Goal: Task Accomplishment & Management: Manage account settings

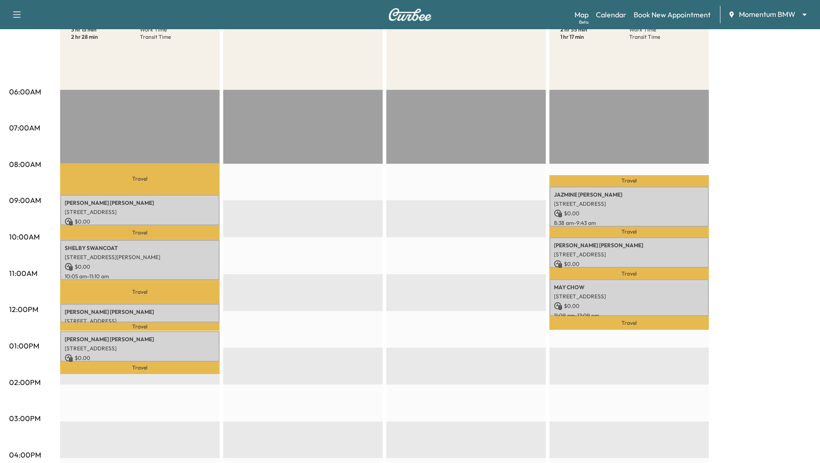
scroll to position [165, 0]
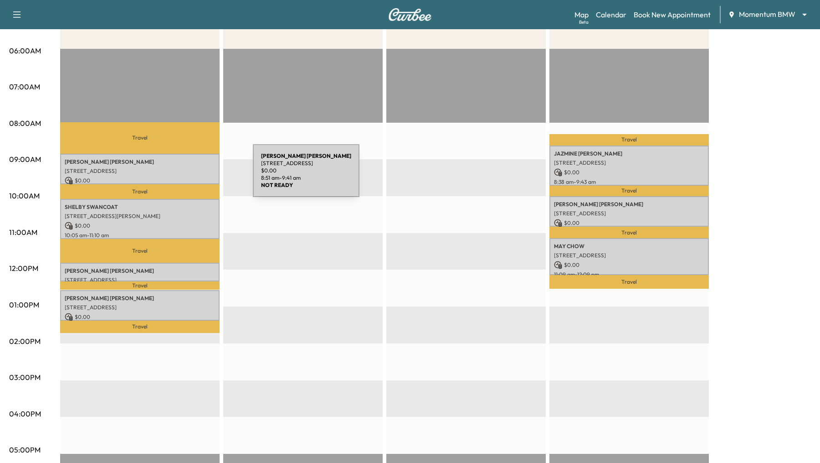
click at [179, 176] on p "$ 0.00" at bounding box center [140, 180] width 150 height 8
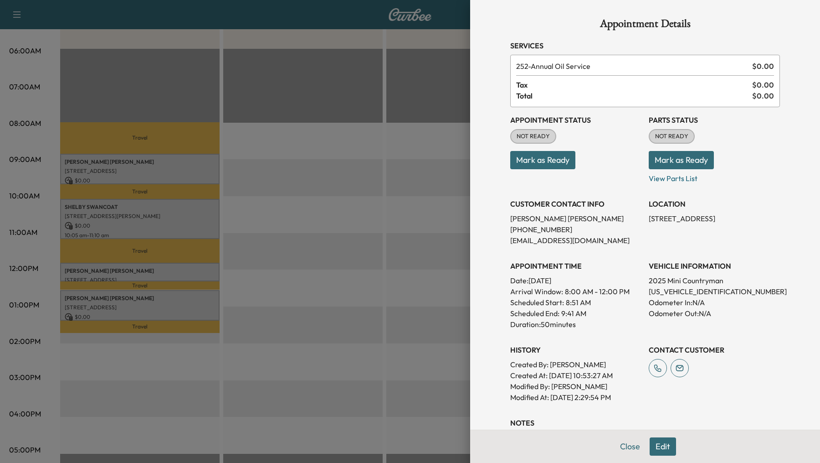
click at [181, 218] on div at bounding box center [410, 231] width 820 height 463
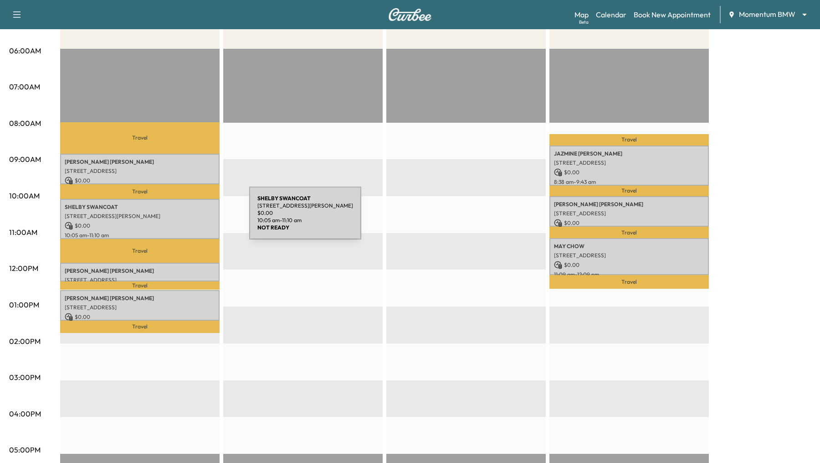
click at [181, 218] on p "[STREET_ADDRESS][PERSON_NAME]" at bounding box center [140, 215] width 150 height 7
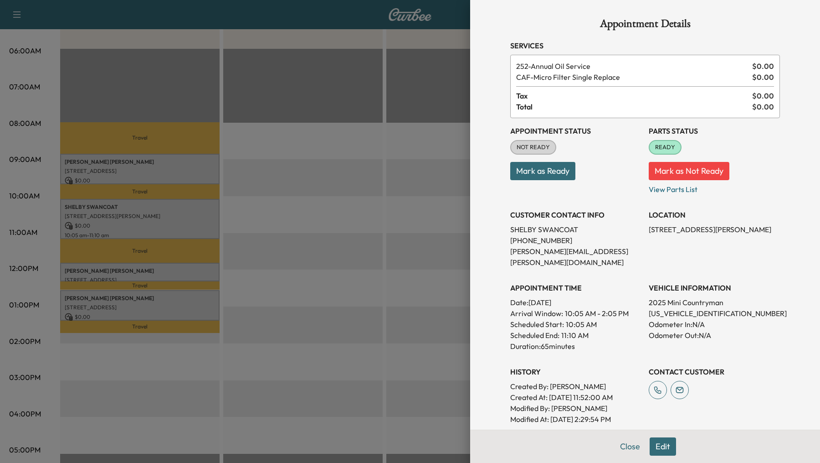
click at [185, 270] on div at bounding box center [410, 231] width 820 height 463
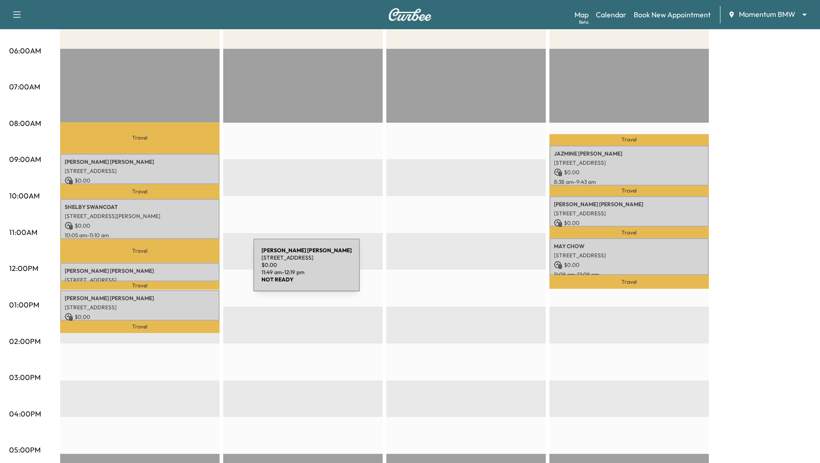
click at [185, 270] on p "[PERSON_NAME]" at bounding box center [140, 270] width 150 height 7
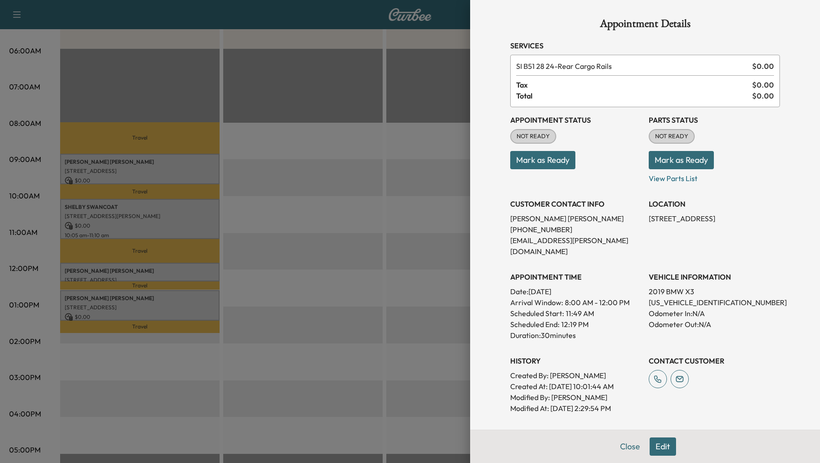
click at [191, 305] on div at bounding box center [410, 231] width 820 height 463
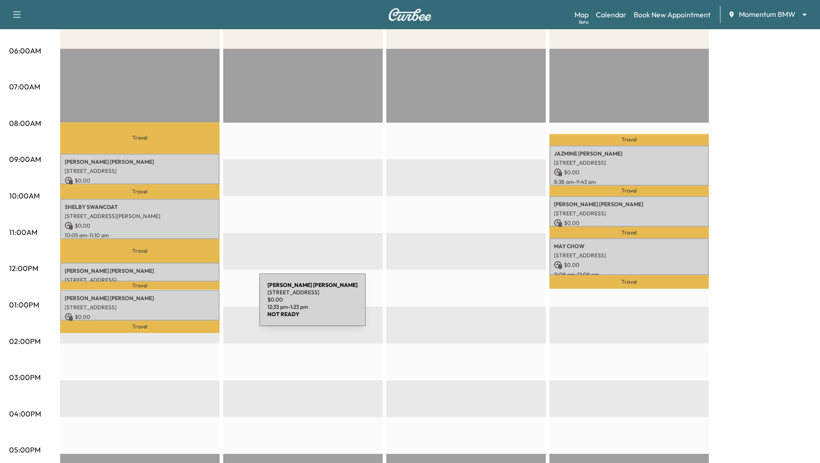
click at [191, 305] on p "[STREET_ADDRESS]" at bounding box center [140, 307] width 150 height 7
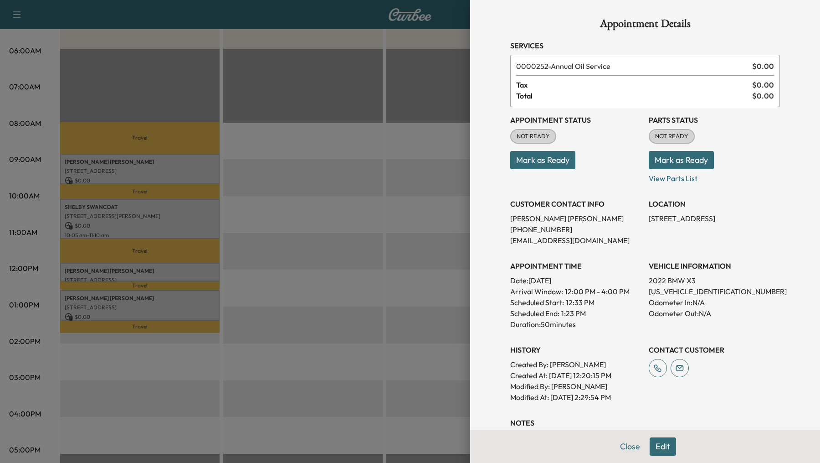
click at [324, 273] on div at bounding box center [410, 231] width 820 height 463
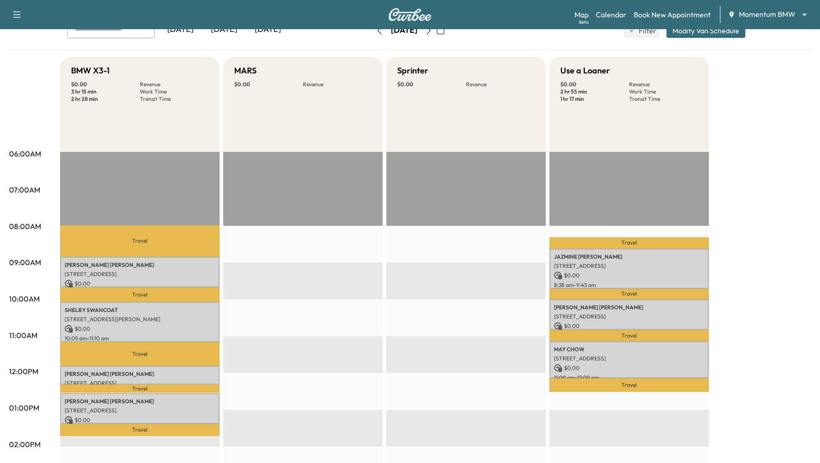
scroll to position [0, 0]
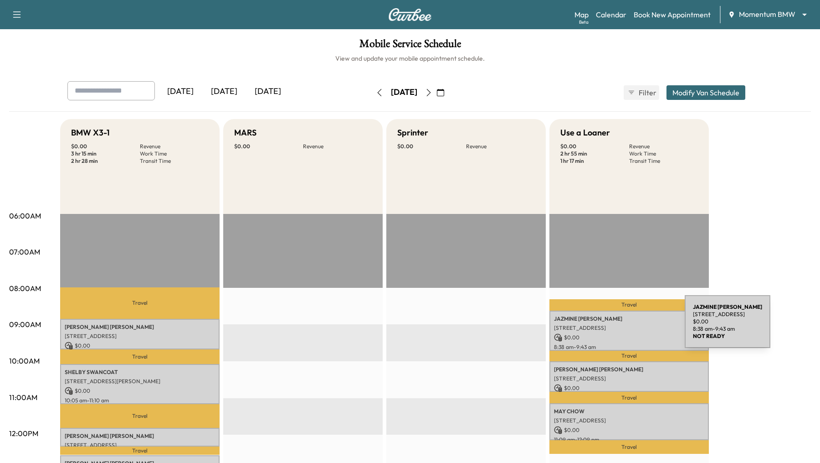
click at [617, 327] on p "[STREET_ADDRESS]" at bounding box center [629, 327] width 150 height 7
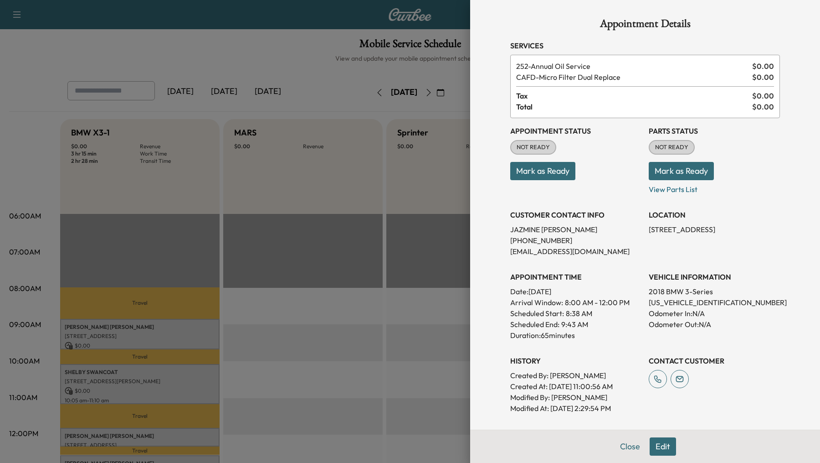
click at [373, 342] on div at bounding box center [410, 231] width 820 height 463
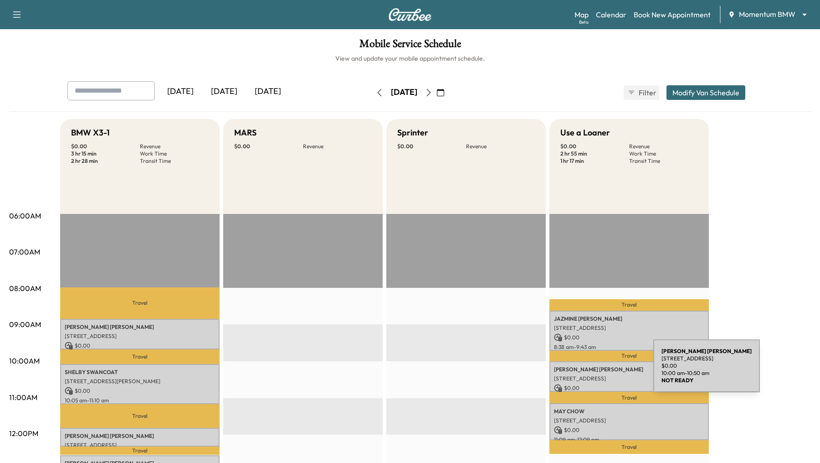
click at [585, 373] on div "[PERSON_NAME] [STREET_ADDRESS][PERSON_NAME] $ 0.00 10:00 am - 10:50 am" at bounding box center [630, 376] width 160 height 31
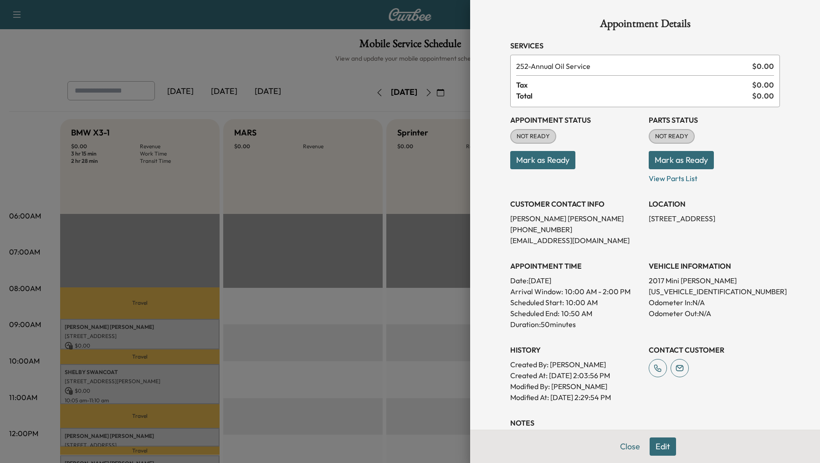
click at [330, 316] on div at bounding box center [410, 231] width 820 height 463
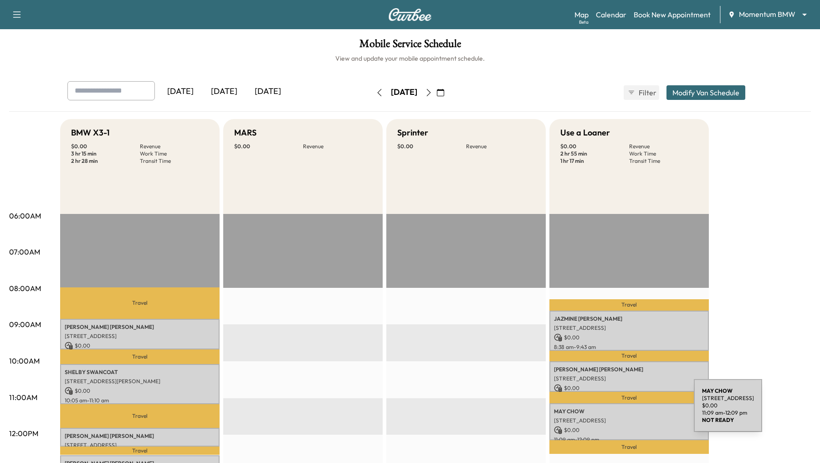
click at [624, 421] on p "[STREET_ADDRESS]" at bounding box center [629, 420] width 150 height 7
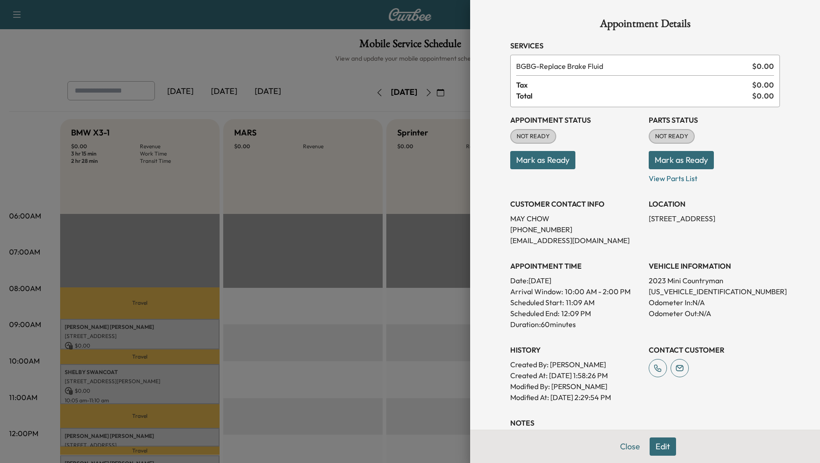
click at [336, 345] on div at bounding box center [410, 231] width 820 height 463
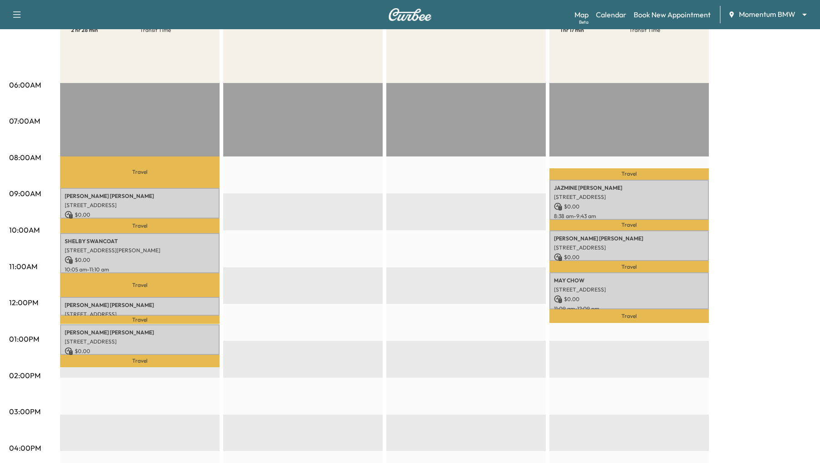
scroll to position [132, 0]
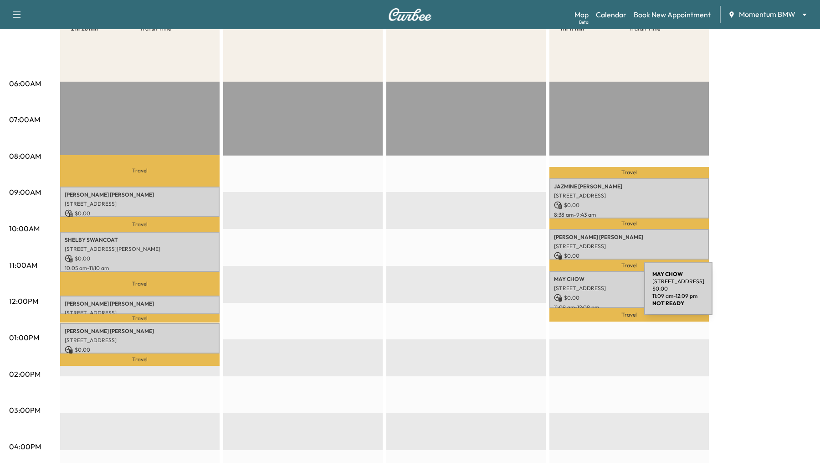
click at [576, 294] on p "$ 0.00" at bounding box center [629, 298] width 150 height 8
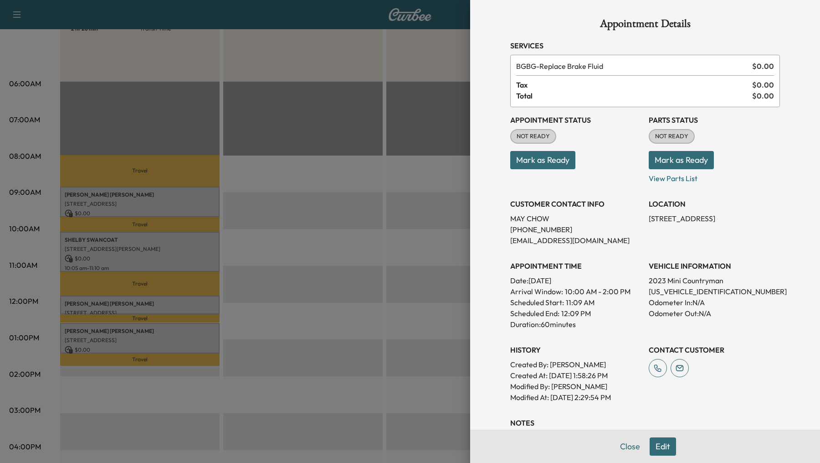
click at [317, 311] on div at bounding box center [410, 231] width 820 height 463
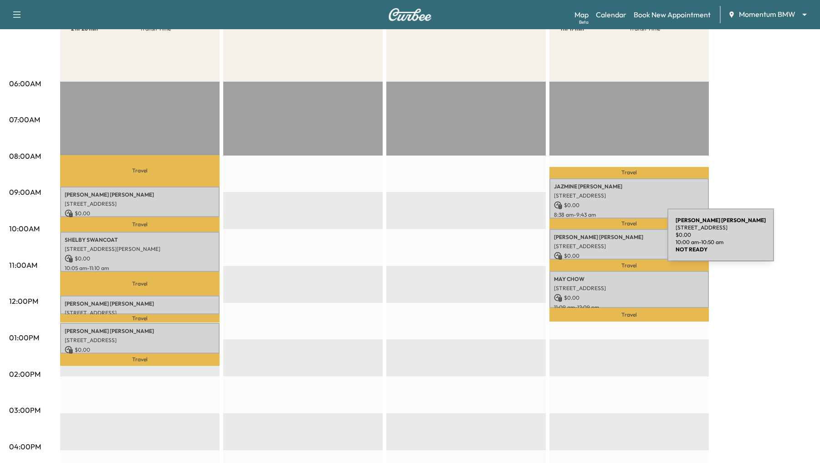
click at [599, 240] on div "[PERSON_NAME] [STREET_ADDRESS][PERSON_NAME] $ 0.00 10:00 am - 10:50 am" at bounding box center [630, 244] width 160 height 31
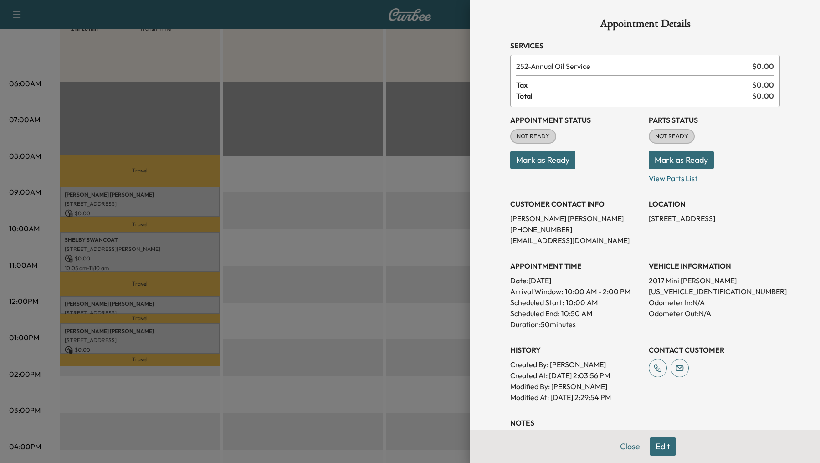
click at [369, 232] on div at bounding box center [410, 231] width 820 height 463
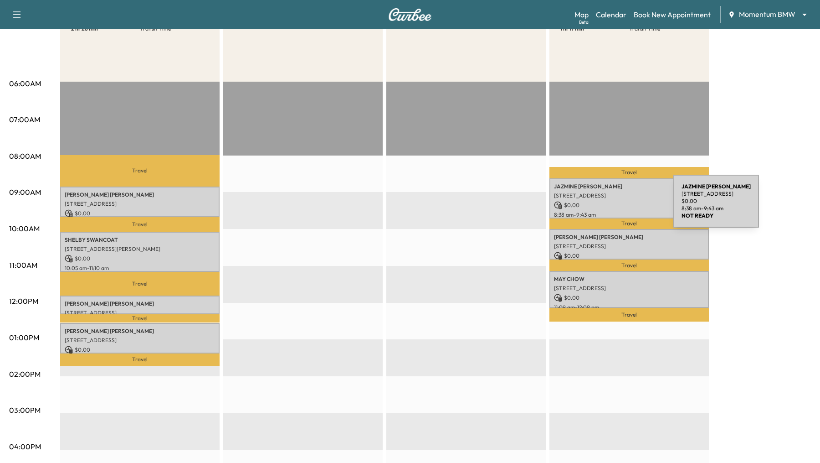
click at [605, 206] on p "$ 0.00" at bounding box center [629, 205] width 150 height 8
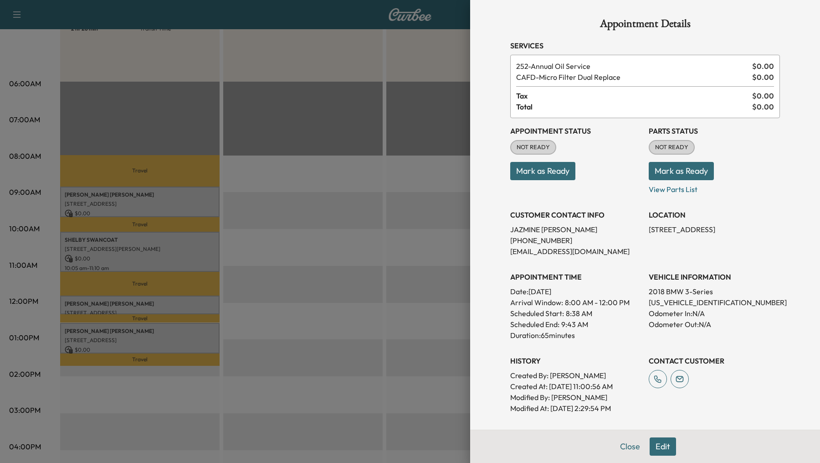
click at [340, 248] on div at bounding box center [410, 231] width 820 height 463
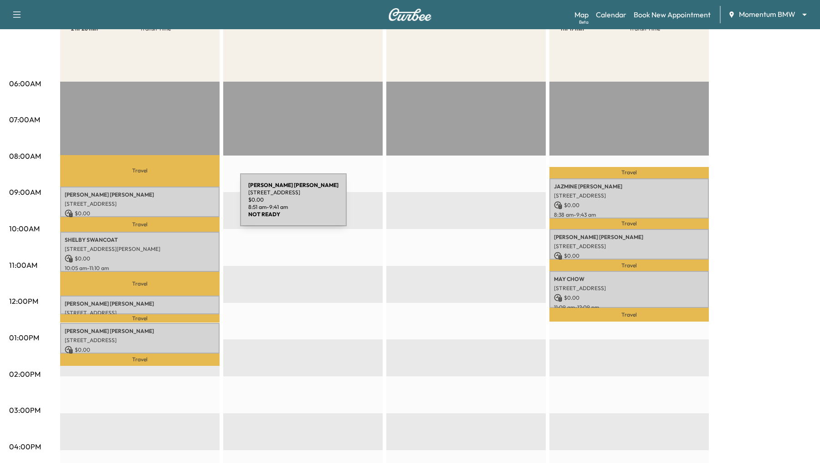
click at [172, 205] on p "[STREET_ADDRESS]" at bounding box center [140, 203] width 150 height 7
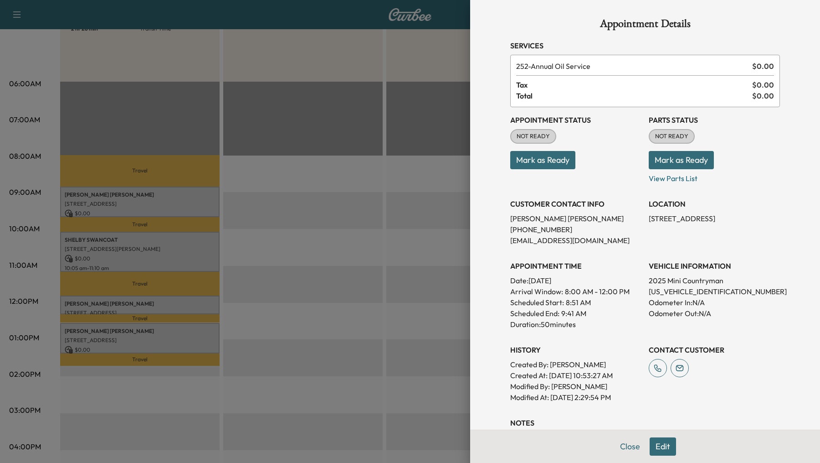
click at [182, 255] on div at bounding box center [410, 231] width 820 height 463
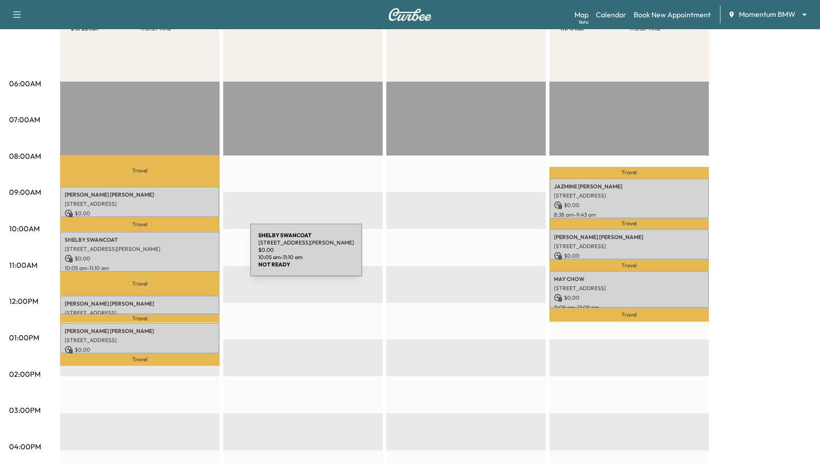
click at [182, 255] on p "$ 0.00" at bounding box center [140, 258] width 150 height 8
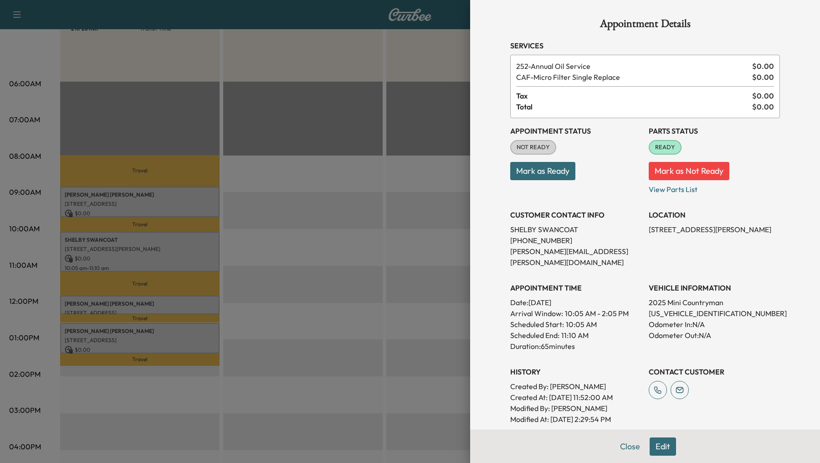
click at [188, 301] on div at bounding box center [410, 231] width 820 height 463
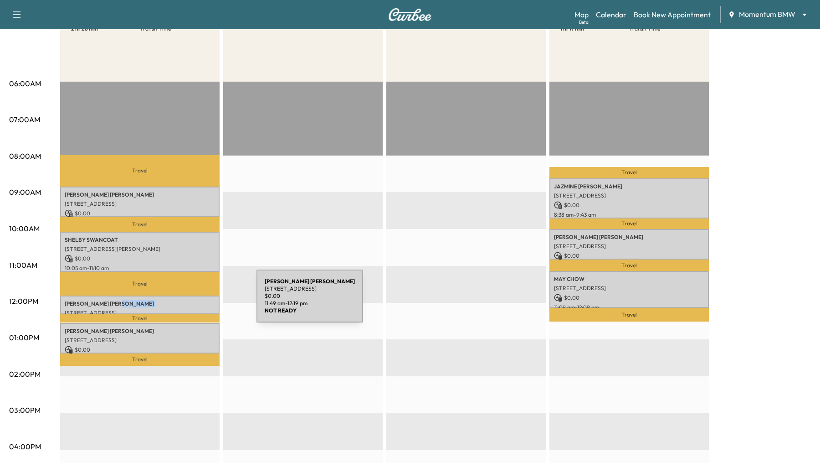
click at [188, 301] on p "[PERSON_NAME]" at bounding box center [140, 303] width 150 height 7
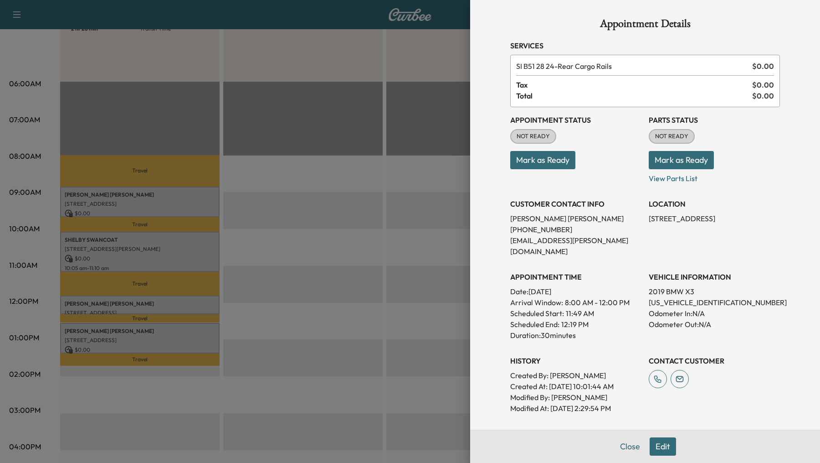
click at [193, 334] on div at bounding box center [410, 231] width 820 height 463
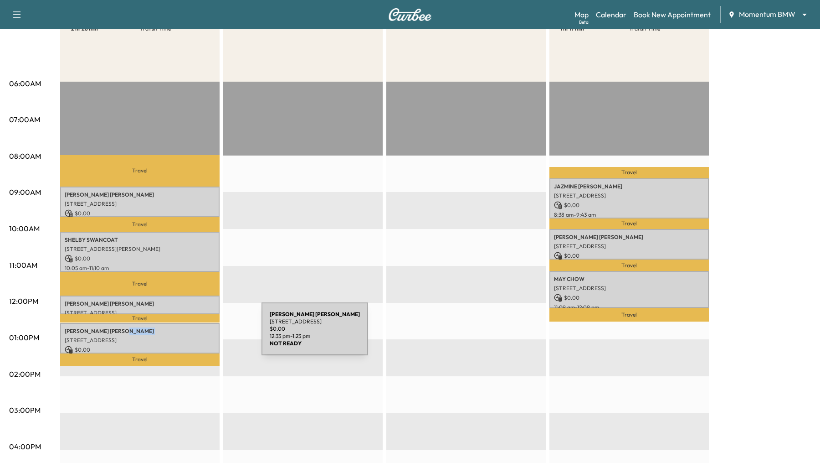
click at [193, 334] on div "[PERSON_NAME] [STREET_ADDRESS][PERSON_NAME] $ 0.00 12:33 pm - 1:23 pm" at bounding box center [140, 338] width 160 height 31
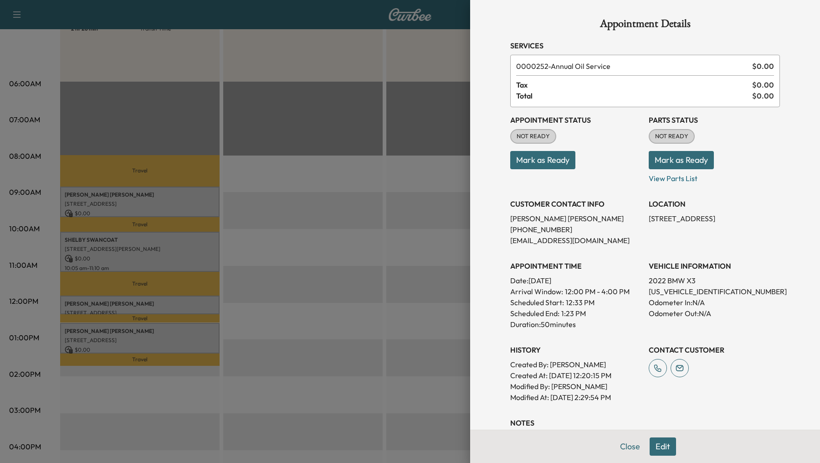
click at [278, 341] on div at bounding box center [410, 231] width 820 height 463
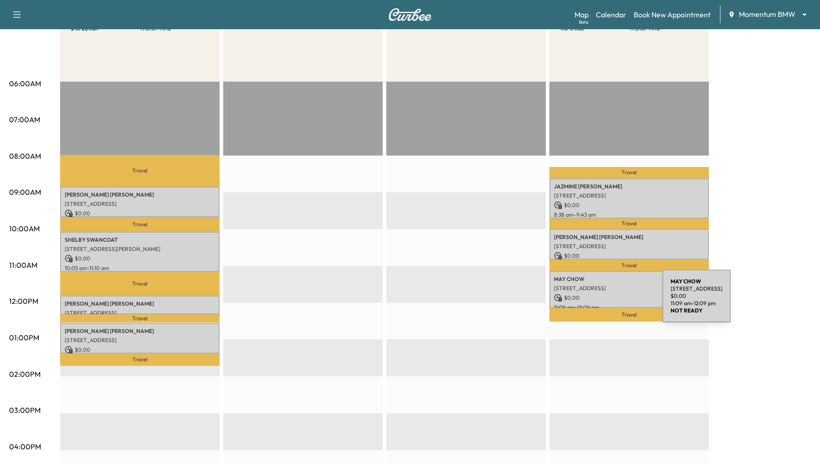
click at [594, 301] on div "[PERSON_NAME] [STREET_ADDRESS] $ 0.00 11:09 am - 12:09 pm" at bounding box center [630, 289] width 160 height 37
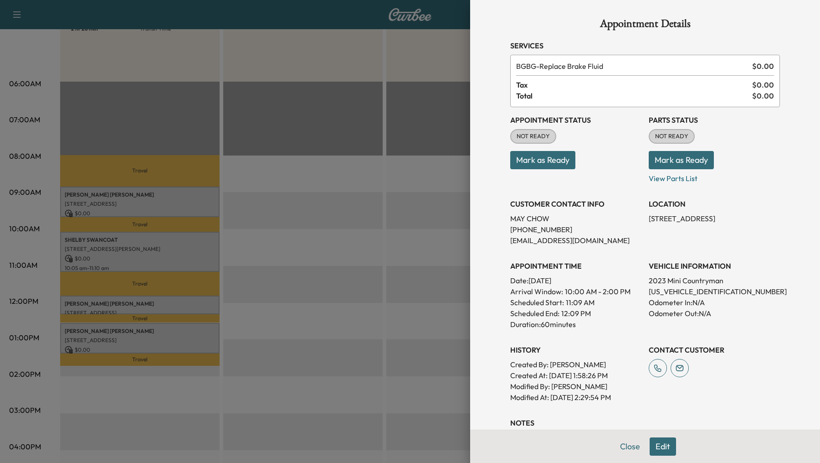
click at [373, 287] on div at bounding box center [410, 231] width 820 height 463
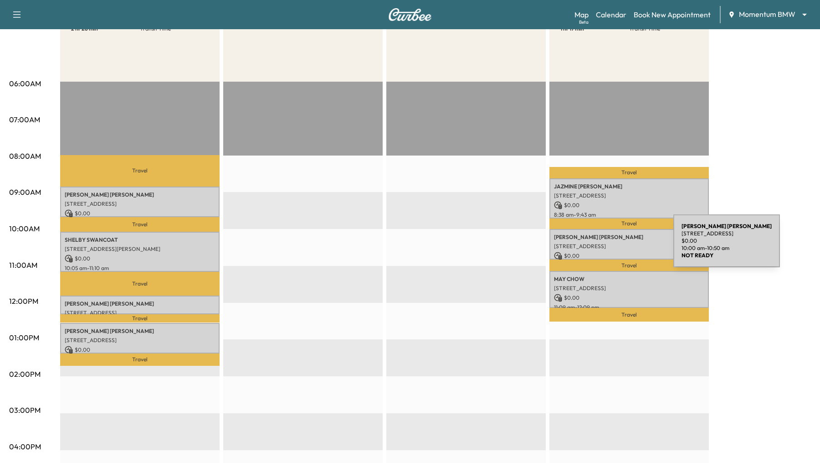
click at [606, 245] on p "[STREET_ADDRESS]" at bounding box center [629, 245] width 150 height 7
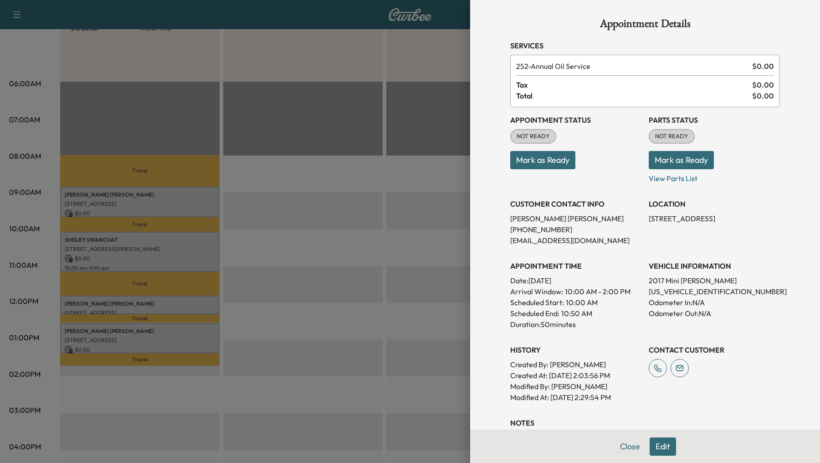
click at [375, 247] on div at bounding box center [410, 231] width 820 height 463
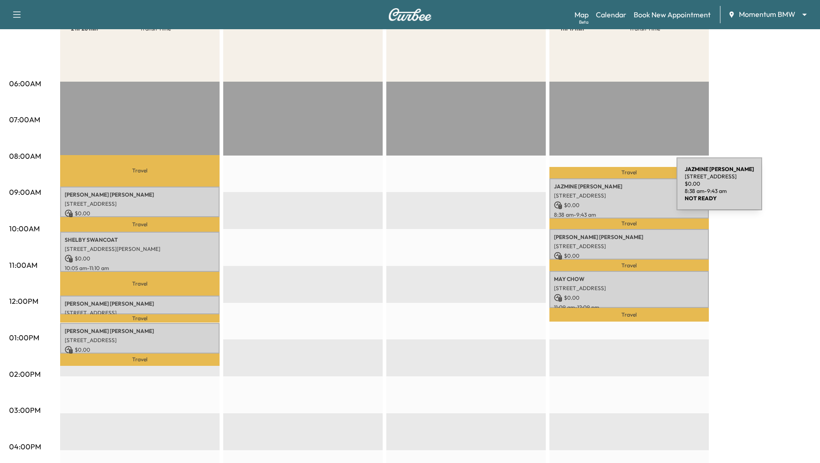
click at [609, 189] on p "[PERSON_NAME]" at bounding box center [629, 186] width 150 height 7
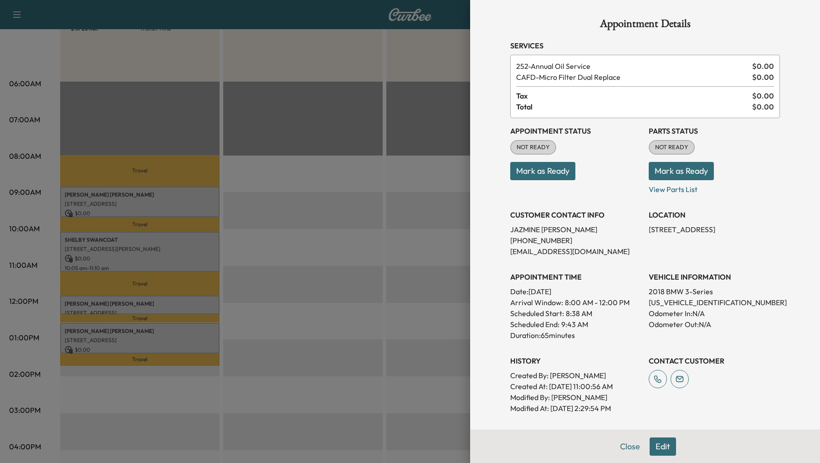
click at [406, 206] on div at bounding box center [410, 231] width 820 height 463
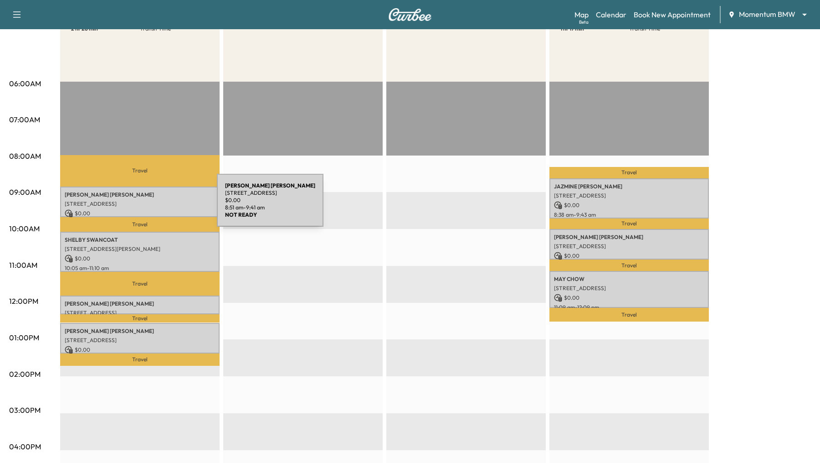
click at [149, 206] on p "[STREET_ADDRESS]" at bounding box center [140, 203] width 150 height 7
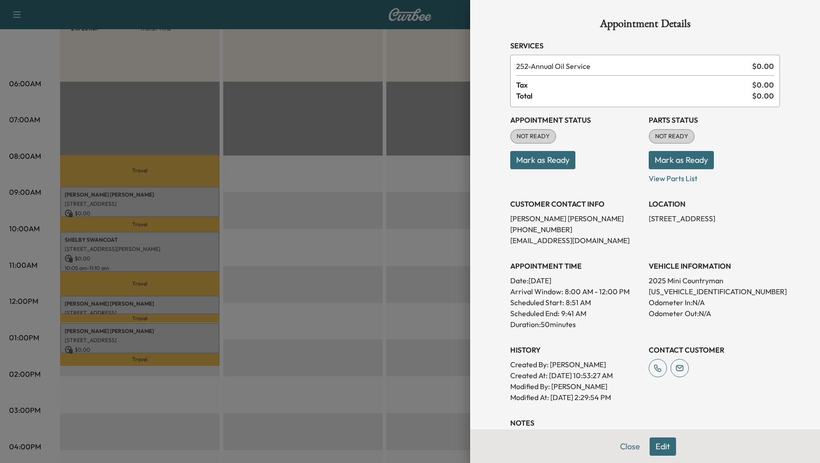
click at [161, 250] on div at bounding box center [410, 231] width 820 height 463
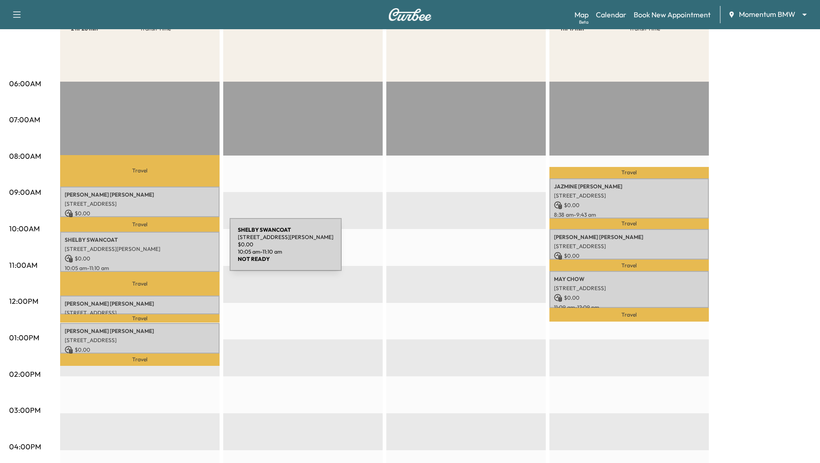
click at [161, 250] on p "[STREET_ADDRESS][PERSON_NAME]" at bounding box center [140, 248] width 150 height 7
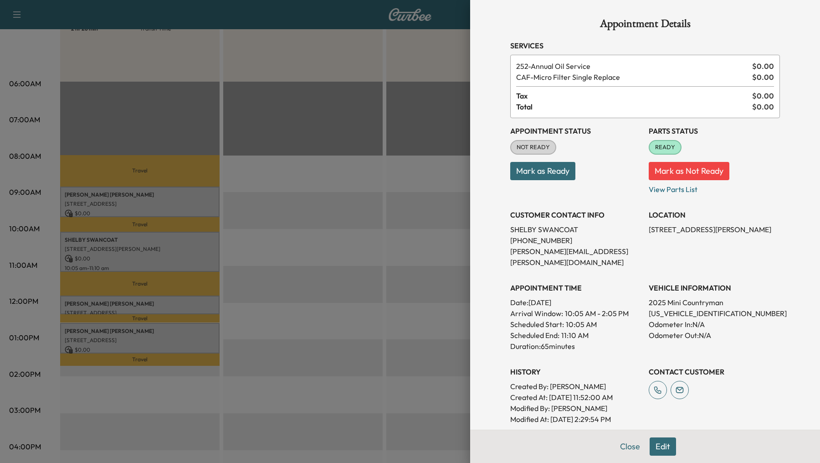
click at [168, 304] on div at bounding box center [410, 231] width 820 height 463
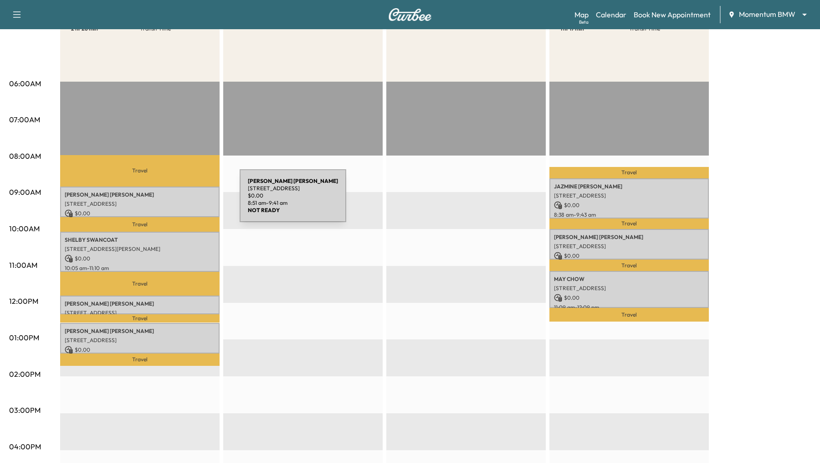
click at [171, 201] on p "[STREET_ADDRESS]" at bounding box center [140, 203] width 150 height 7
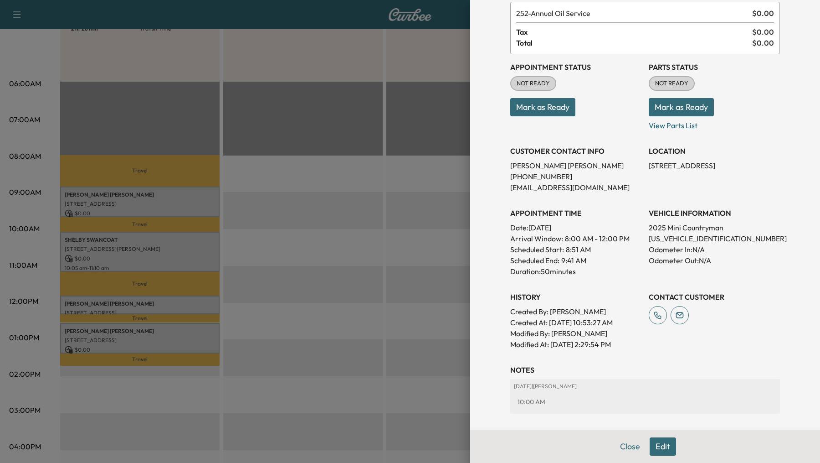
scroll to position [98, 0]
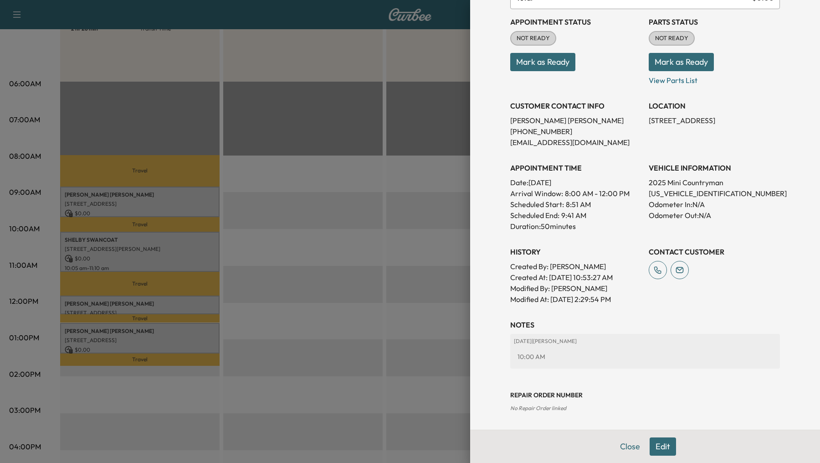
click at [356, 249] on div at bounding box center [410, 231] width 820 height 463
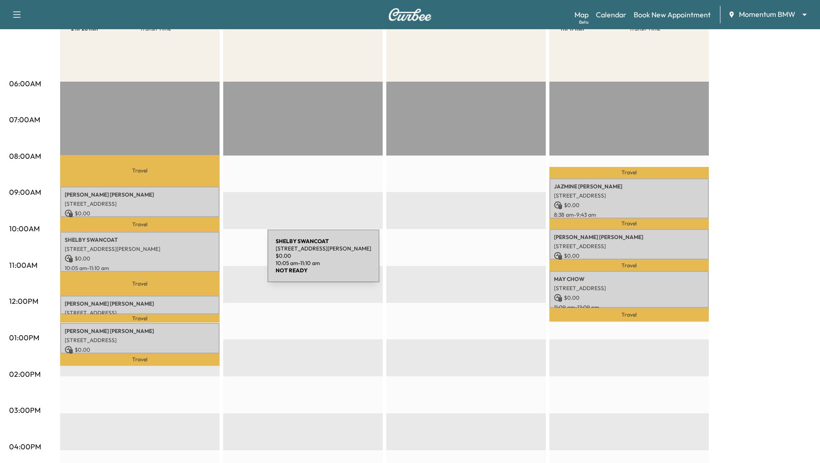
click at [199, 261] on p "$ 0.00" at bounding box center [140, 258] width 150 height 8
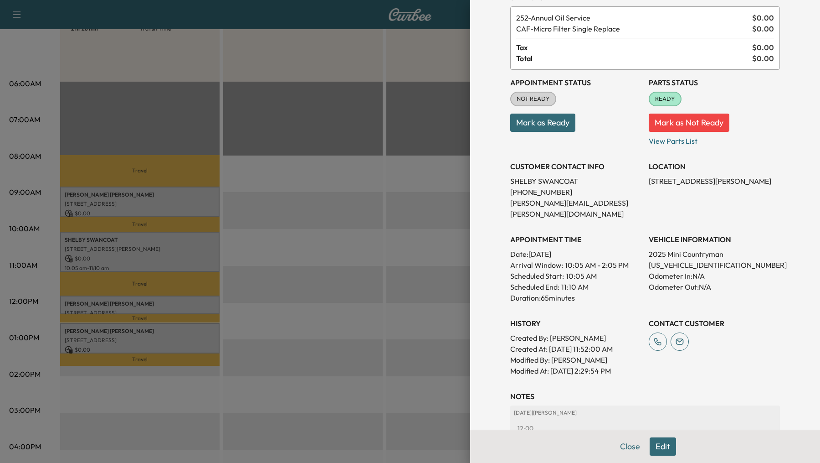
scroll to position [58, 0]
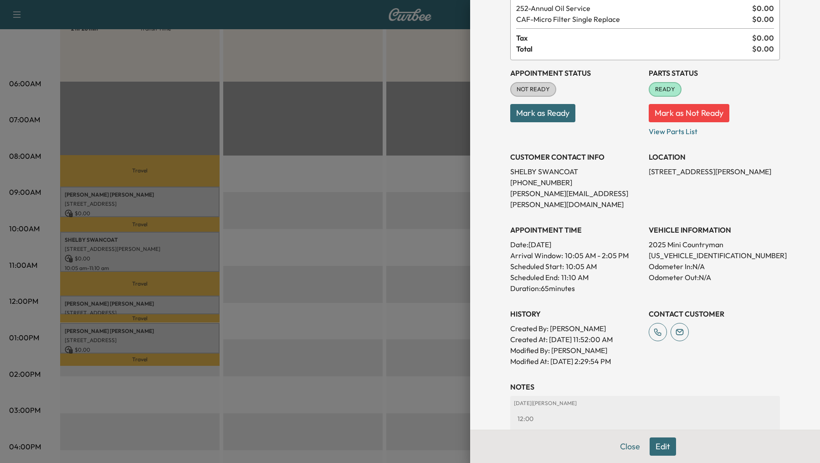
click at [373, 264] on div at bounding box center [410, 231] width 820 height 463
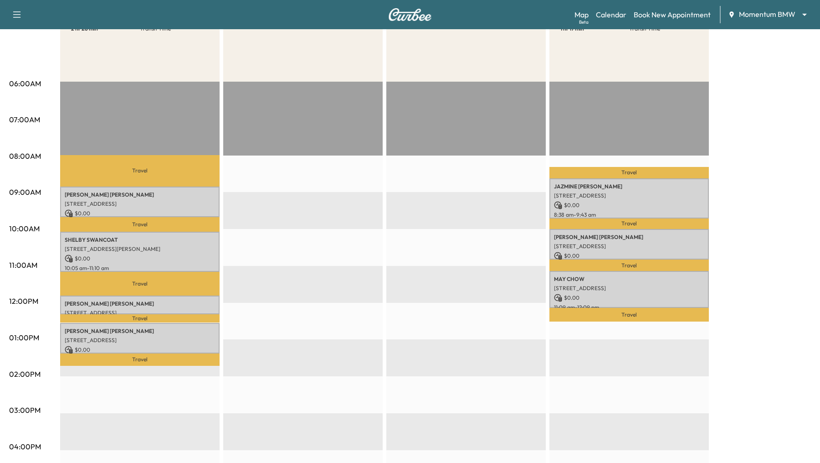
click at [175, 314] on p "Travel" at bounding box center [140, 318] width 160 height 9
click at [178, 304] on p "[PERSON_NAME]" at bounding box center [140, 303] width 150 height 7
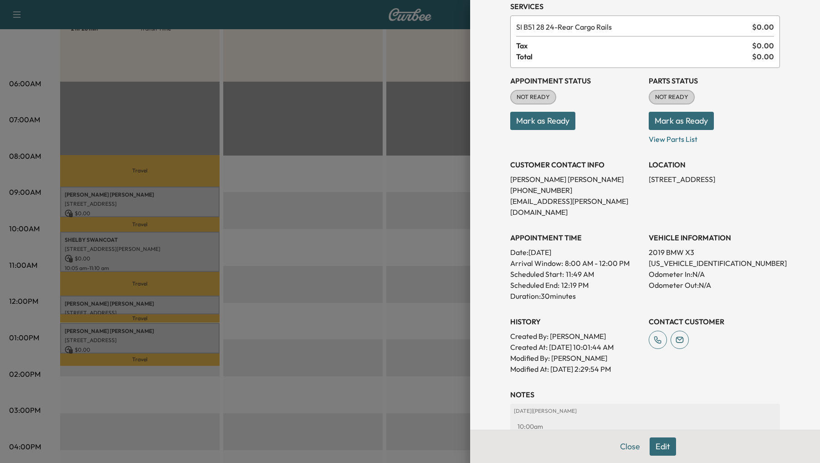
scroll to position [0, 0]
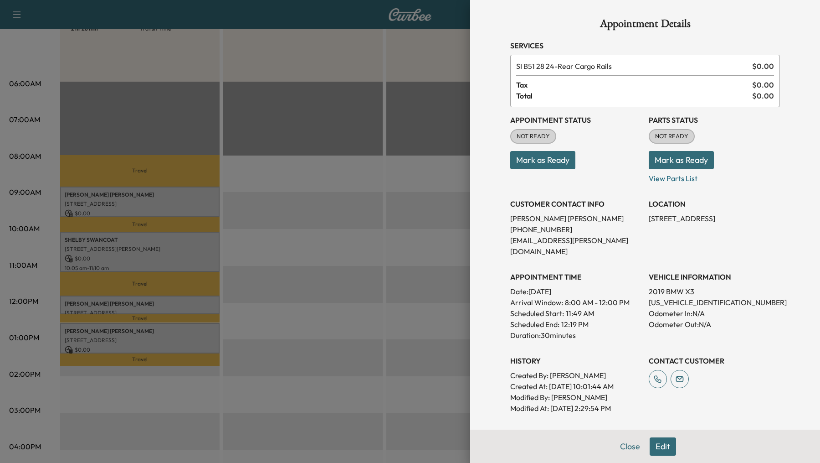
click at [334, 241] on div at bounding box center [410, 231] width 820 height 463
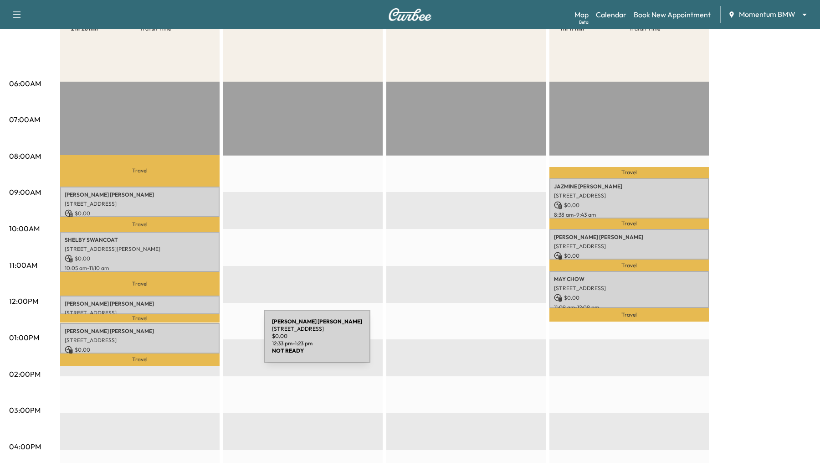
click at [196, 341] on p "[STREET_ADDRESS]" at bounding box center [140, 339] width 150 height 7
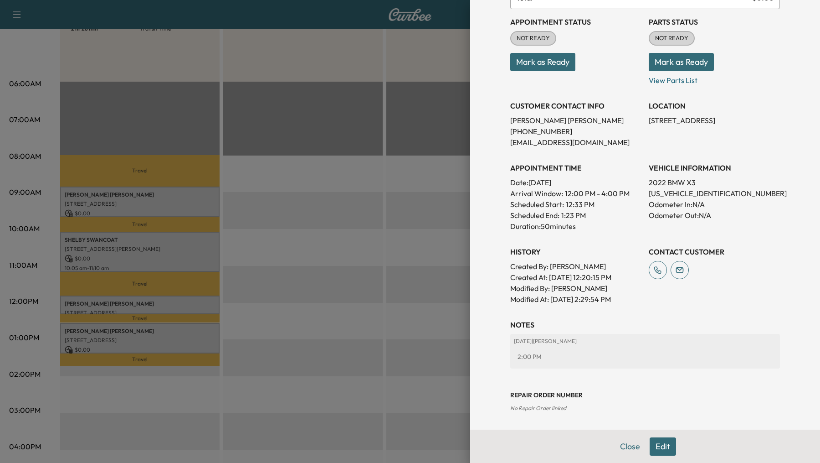
scroll to position [97, 0]
click at [396, 320] on div at bounding box center [410, 231] width 820 height 463
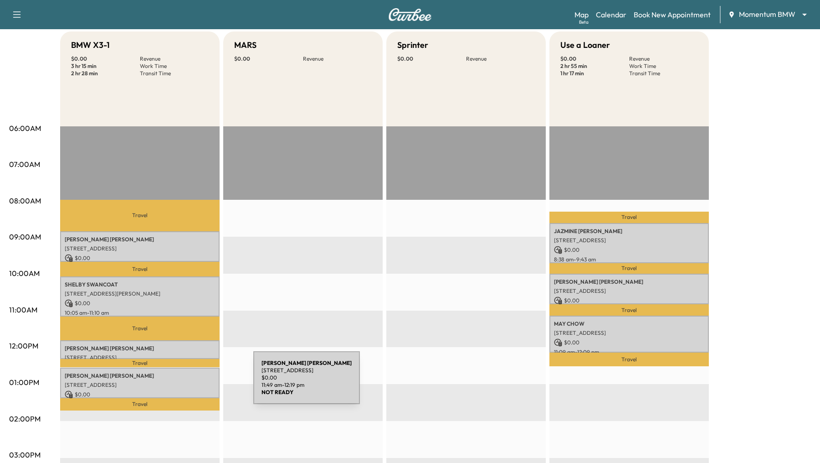
scroll to position [93, 0]
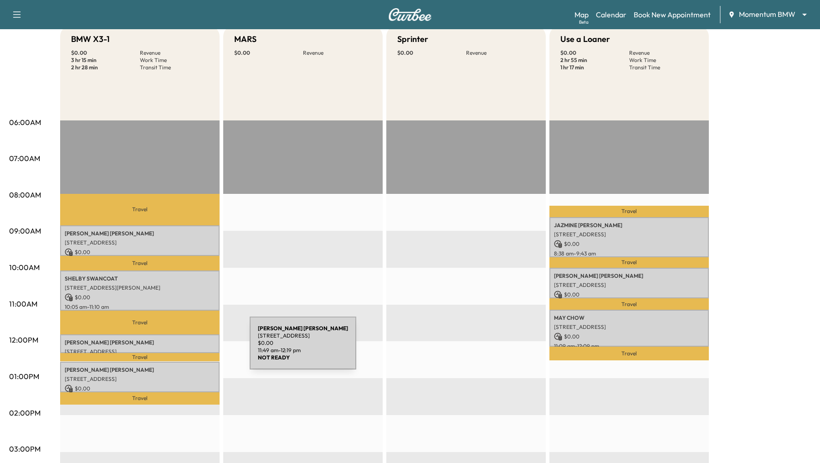
click at [181, 348] on p "[STREET_ADDRESS]" at bounding box center [140, 351] width 150 height 7
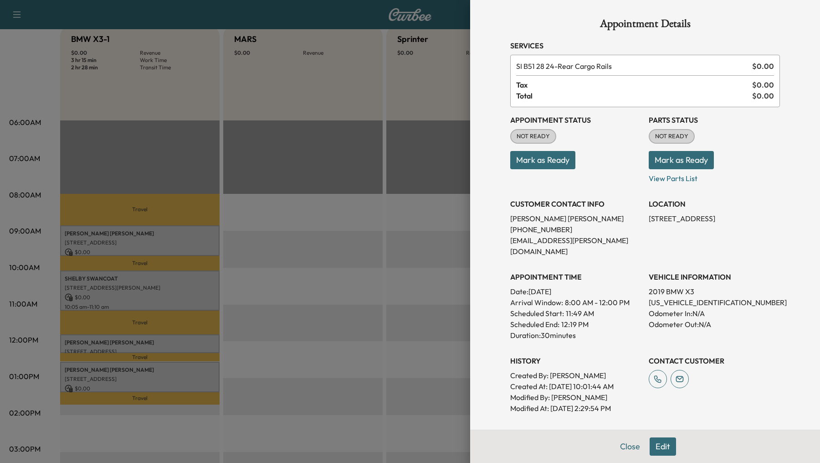
click at [171, 294] on div at bounding box center [410, 231] width 820 height 463
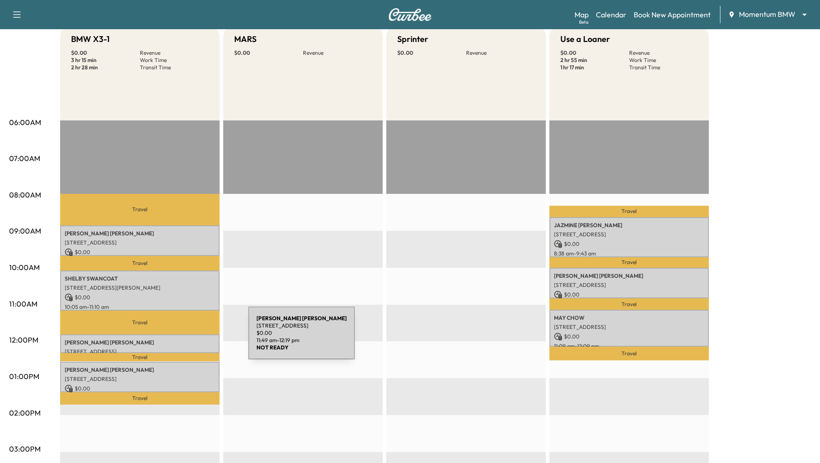
click at [179, 341] on p "[PERSON_NAME]" at bounding box center [140, 342] width 150 height 7
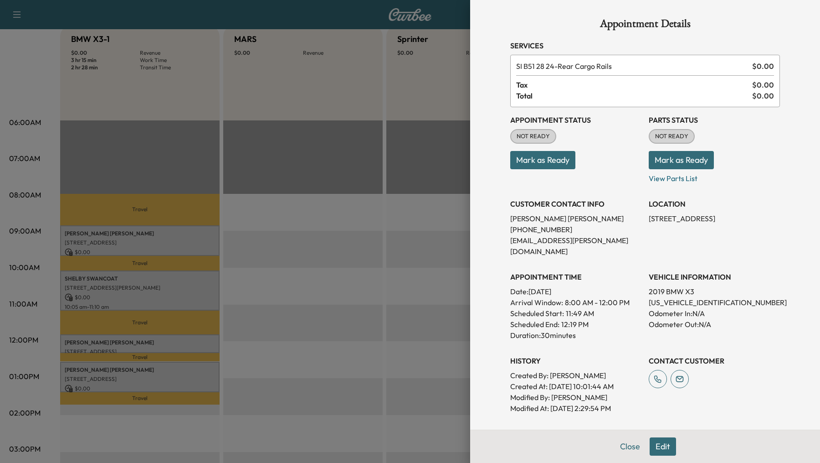
click at [294, 312] on div at bounding box center [410, 231] width 820 height 463
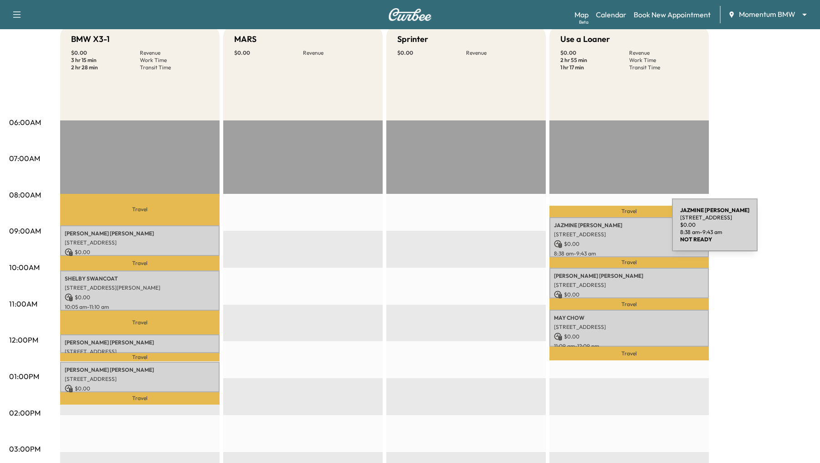
click at [604, 231] on p "[STREET_ADDRESS]" at bounding box center [629, 234] width 150 height 7
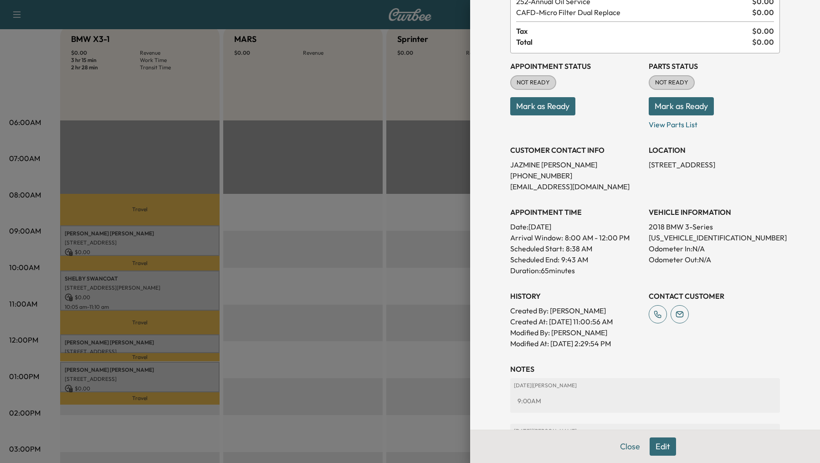
scroll to position [155, 0]
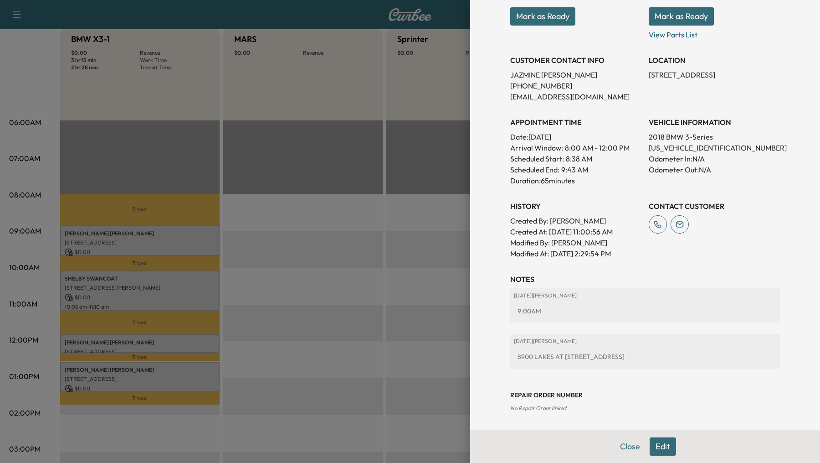
click at [373, 281] on div at bounding box center [410, 231] width 820 height 463
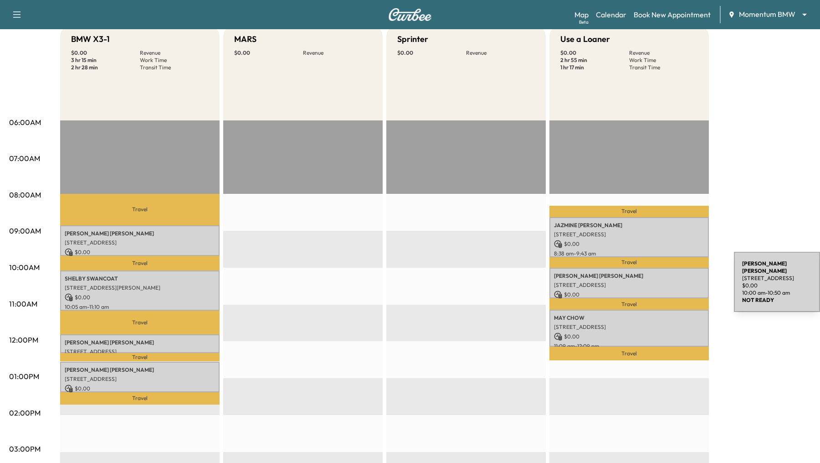
click at [664, 281] on p "[STREET_ADDRESS]" at bounding box center [629, 284] width 150 height 7
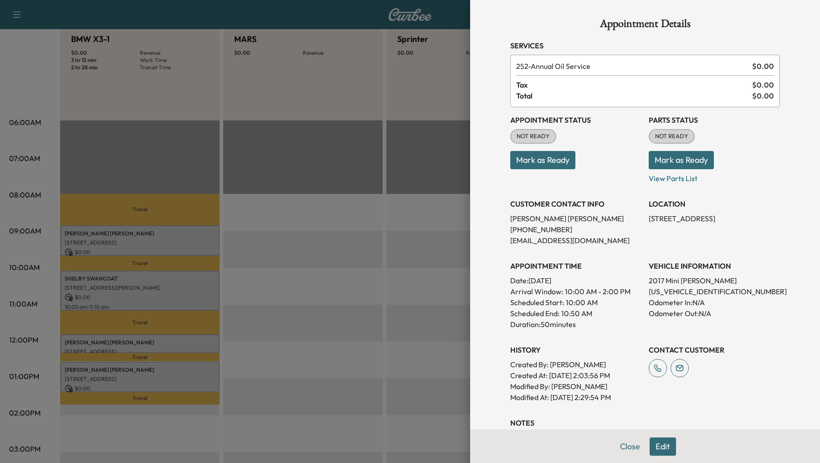
click at [397, 319] on div at bounding box center [410, 231] width 820 height 463
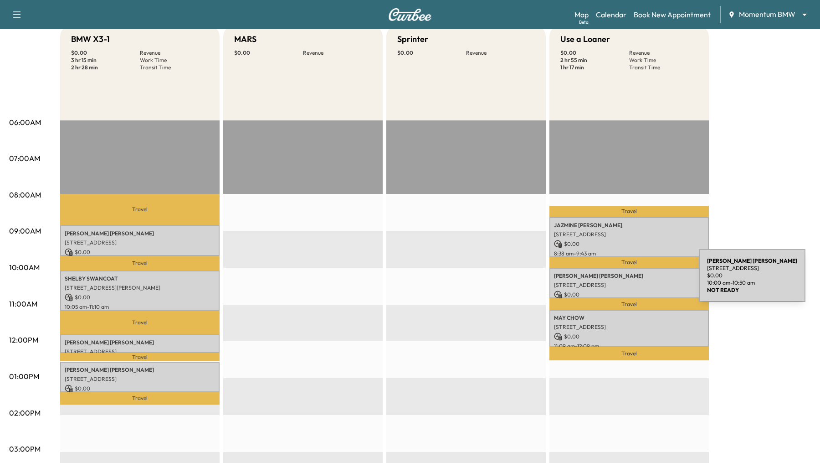
click at [631, 281] on p "[STREET_ADDRESS]" at bounding box center [629, 284] width 150 height 7
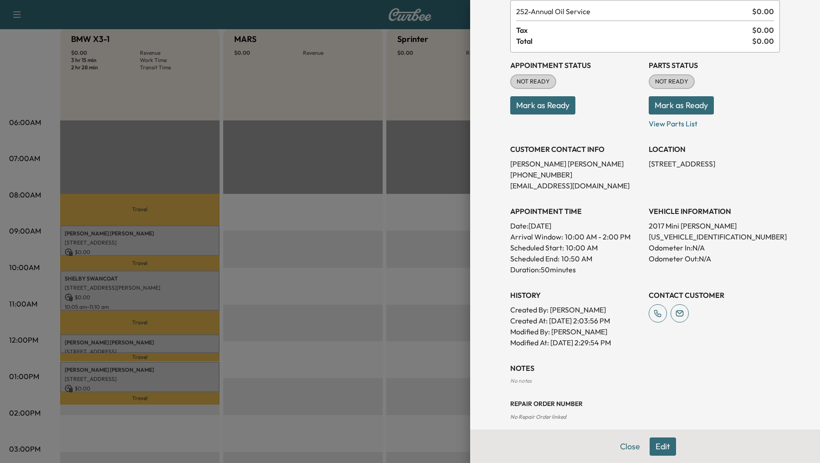
scroll to position [63, 0]
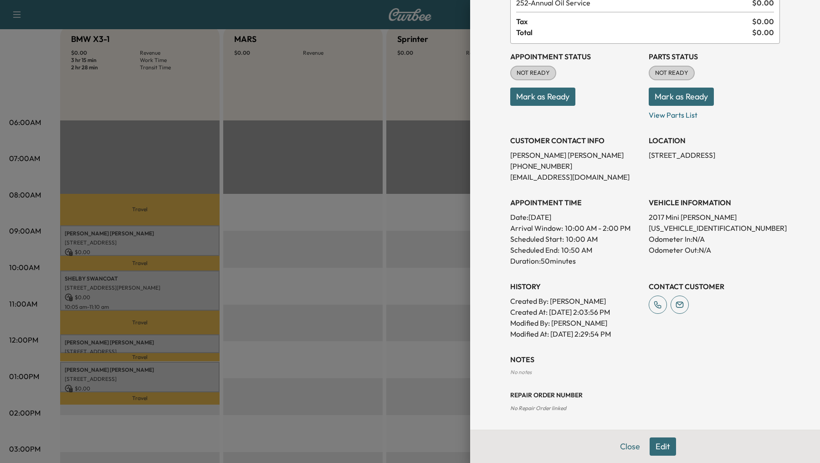
click at [386, 284] on div at bounding box center [410, 231] width 820 height 463
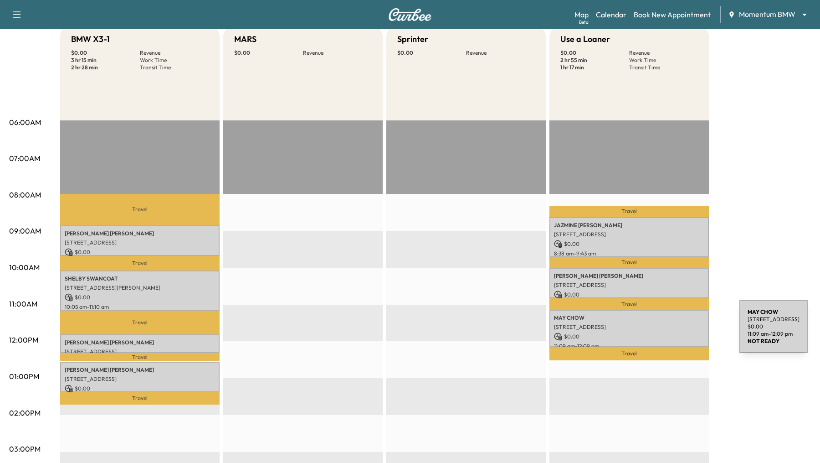
click at [671, 332] on p "$ 0.00" at bounding box center [629, 336] width 150 height 8
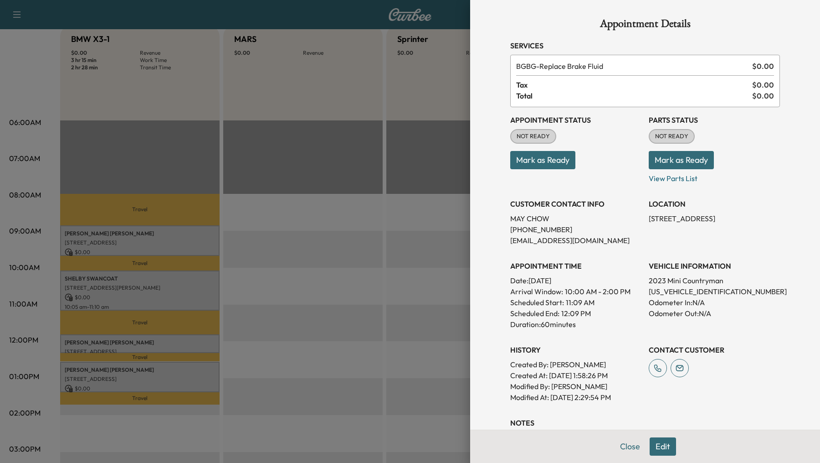
scroll to position [98, 0]
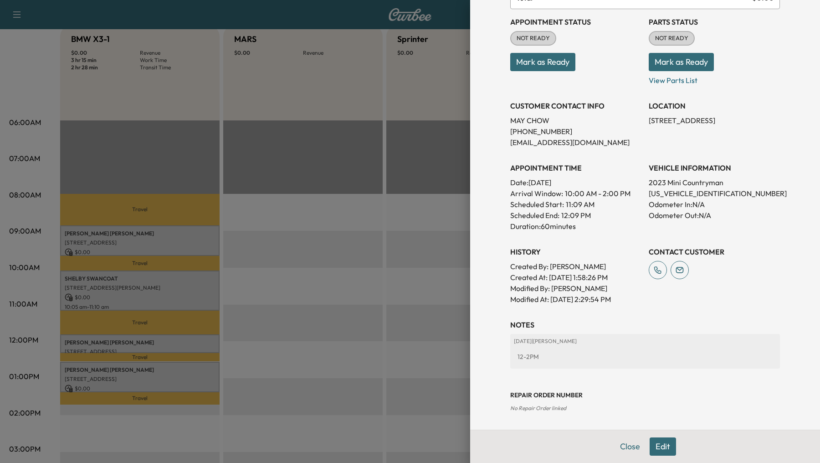
click at [378, 311] on div at bounding box center [410, 231] width 820 height 463
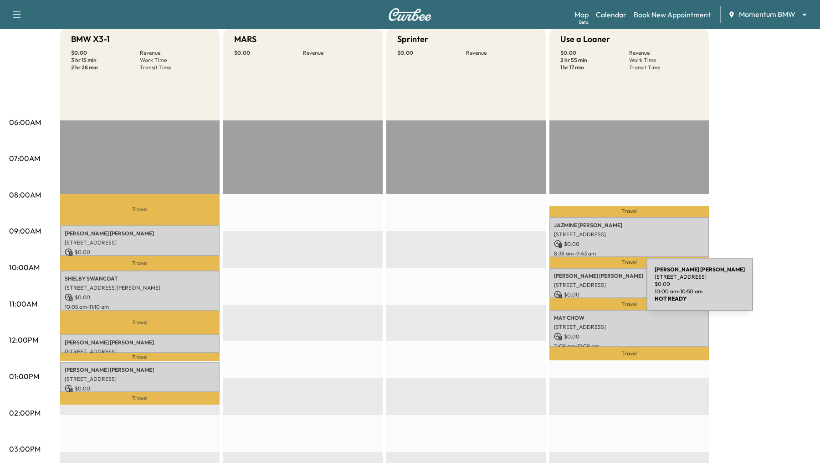
click at [578, 290] on p "$ 0.00" at bounding box center [629, 294] width 150 height 8
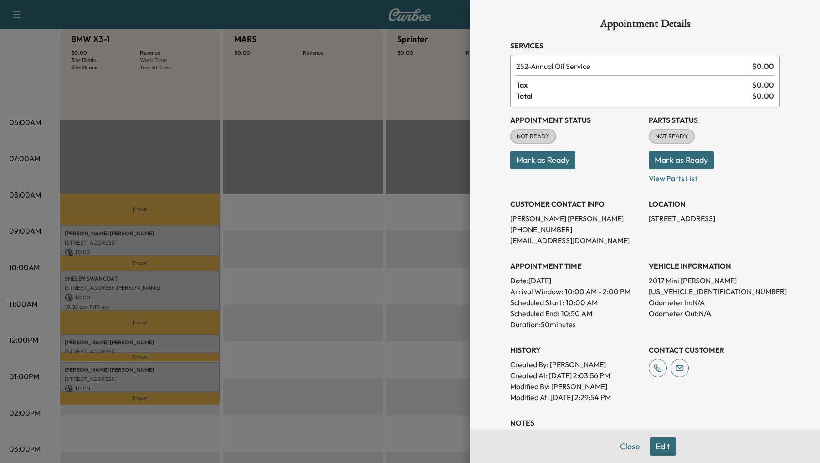
scroll to position [63, 0]
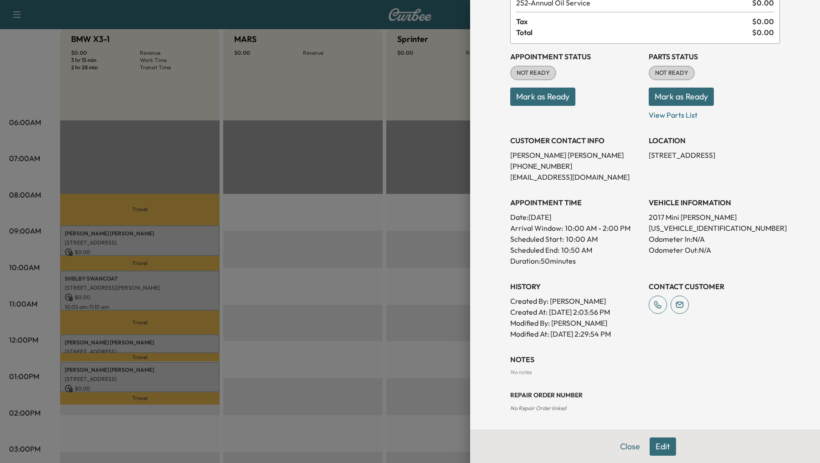
click at [482, 364] on div "Appointment Details Services 252 - Annual Oil Service $ 0.00 Tax $ 0.00 Total $…" at bounding box center [645, 231] width 350 height 463
click at [447, 362] on div at bounding box center [410, 231] width 820 height 463
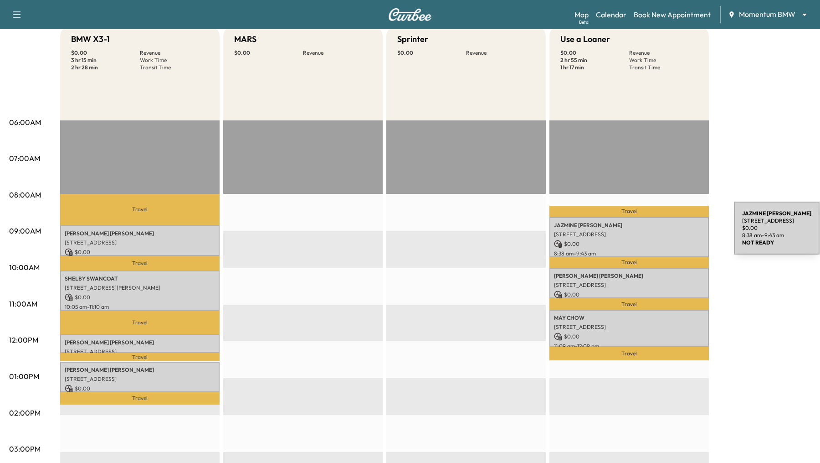
click at [666, 233] on p "[STREET_ADDRESS]" at bounding box center [629, 234] width 150 height 7
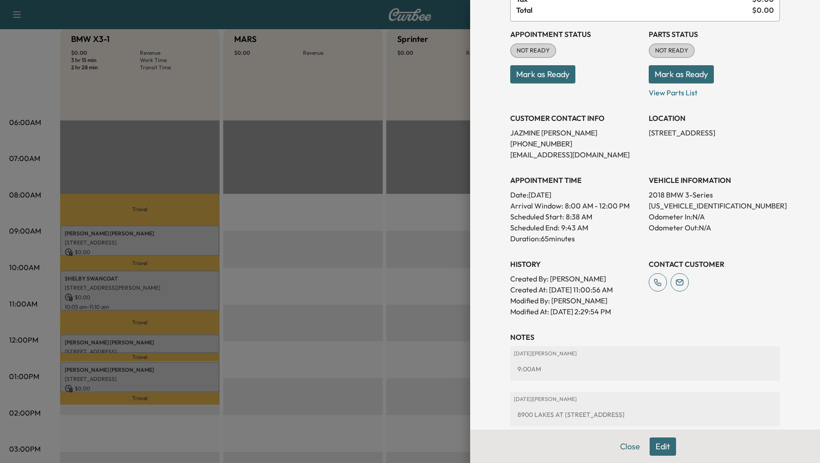
scroll to position [96, 0]
drag, startPoint x: 519, startPoint y: 413, endPoint x: 658, endPoint y: 424, distance: 139.9
click at [658, 424] on div "[DATE] | [PERSON_NAME][GEOGRAPHIC_DATA] AT [STREET_ADDRESS]" at bounding box center [646, 409] width 270 height 35
copy div "8900 LAKES AT [STREET_ADDRESS]"
click at [342, 255] on div at bounding box center [410, 231] width 820 height 463
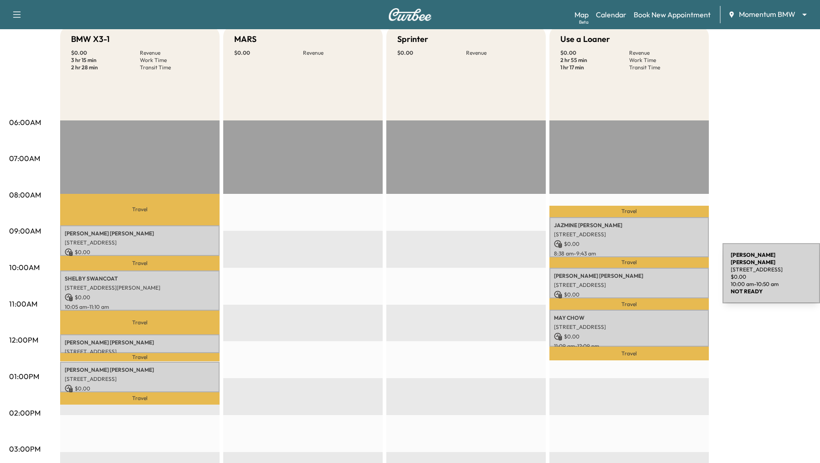
click at [655, 275] on p "[PERSON_NAME]" at bounding box center [629, 275] width 150 height 7
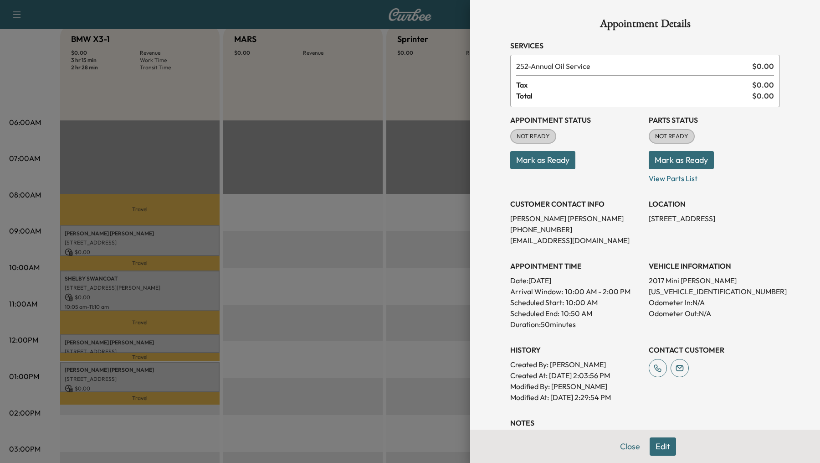
click at [387, 295] on div at bounding box center [410, 231] width 820 height 463
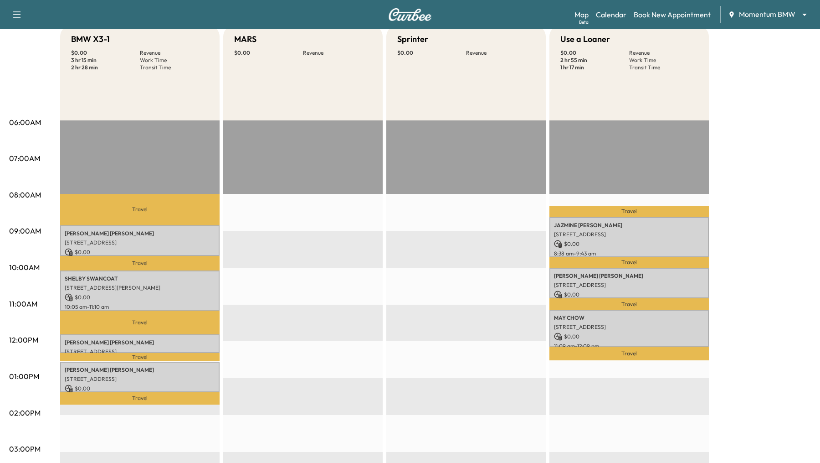
click at [567, 229] on div "[PERSON_NAME] [STREET_ADDRESS] $ 0.00 8:38 am - 9:43 am" at bounding box center [630, 237] width 160 height 40
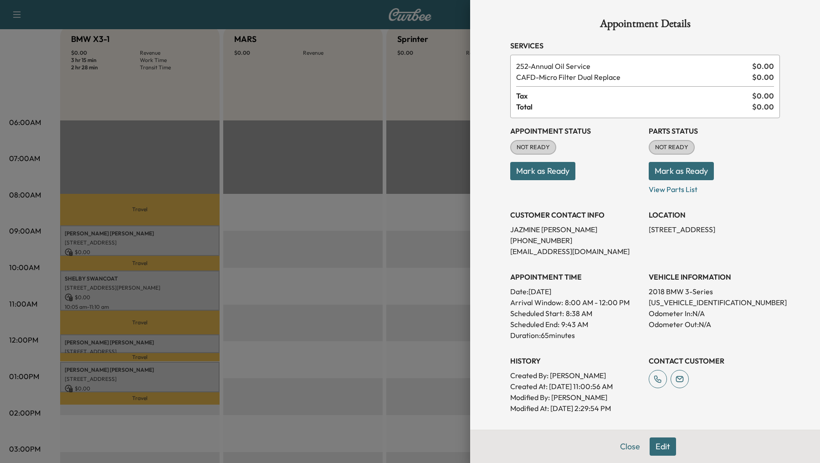
click at [352, 271] on div at bounding box center [410, 231] width 820 height 463
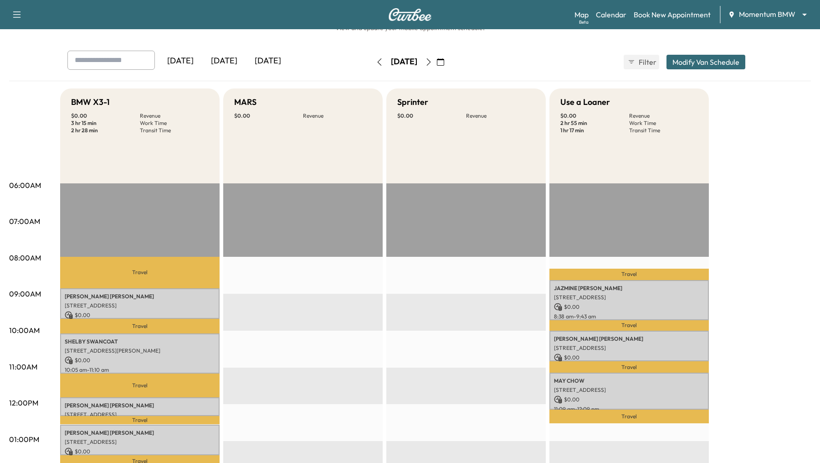
scroll to position [0, 0]
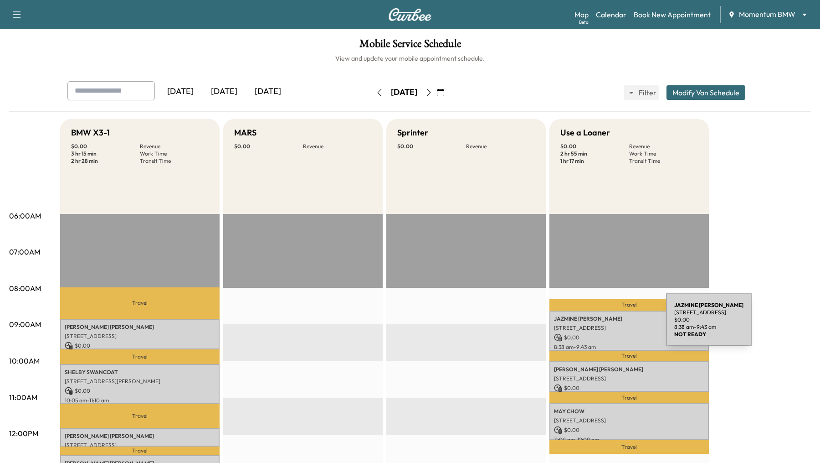
click at [598, 325] on p "[STREET_ADDRESS]" at bounding box center [629, 327] width 150 height 7
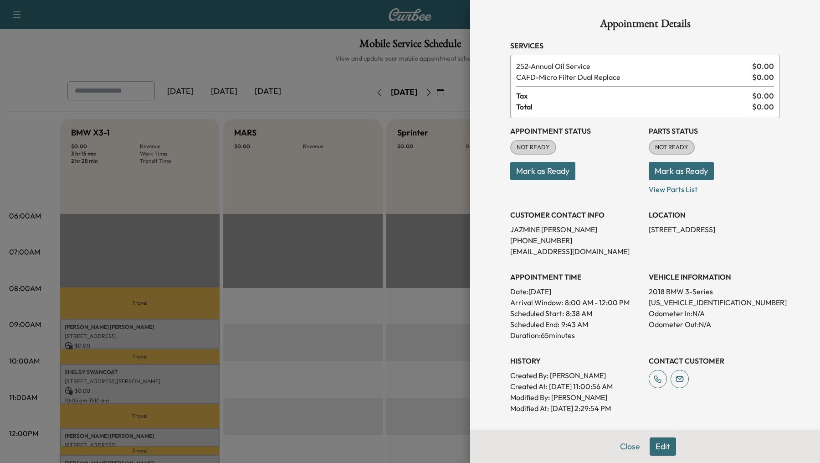
click at [309, 311] on div at bounding box center [410, 231] width 820 height 463
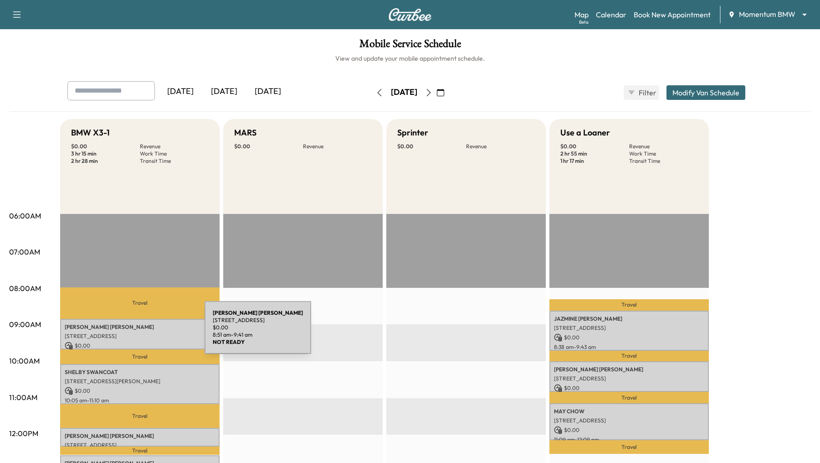
click at [136, 333] on p "[STREET_ADDRESS]" at bounding box center [140, 335] width 150 height 7
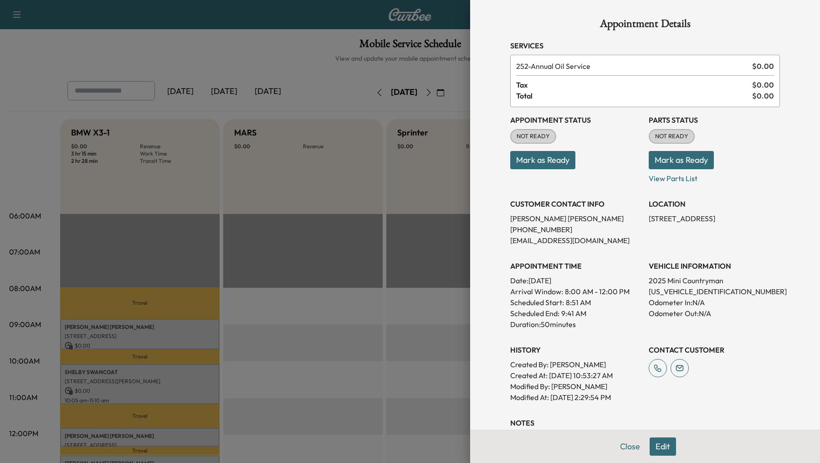
click at [152, 380] on div at bounding box center [410, 231] width 820 height 463
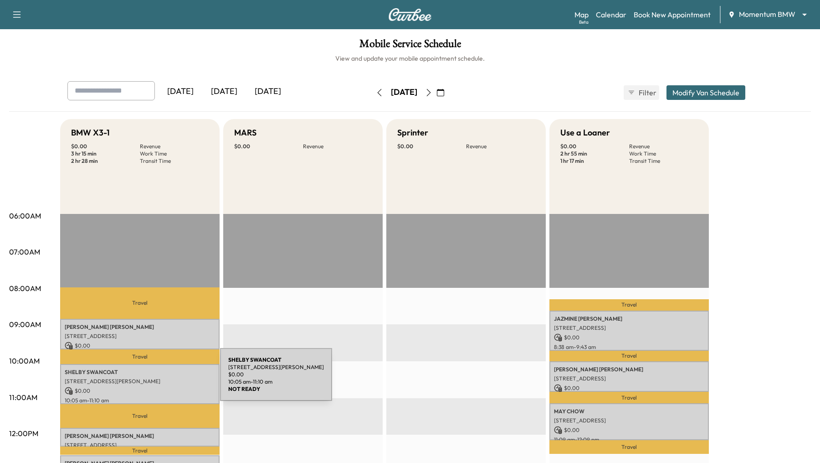
click at [152, 380] on p "[STREET_ADDRESS][PERSON_NAME]" at bounding box center [140, 380] width 150 height 7
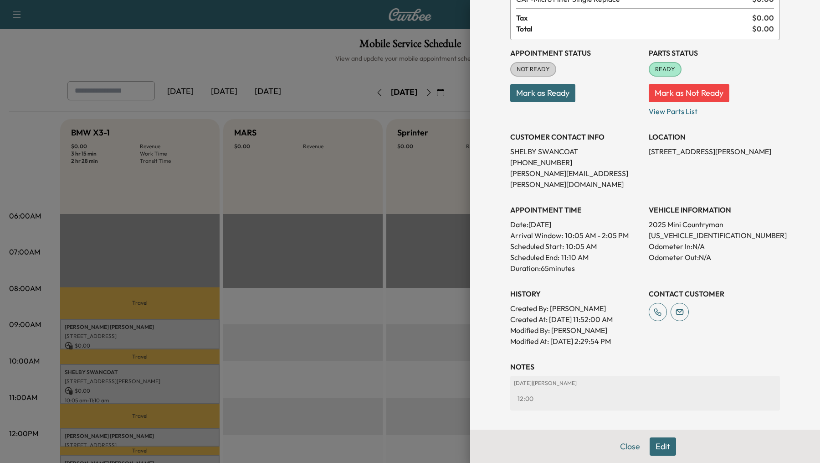
scroll to position [109, 0]
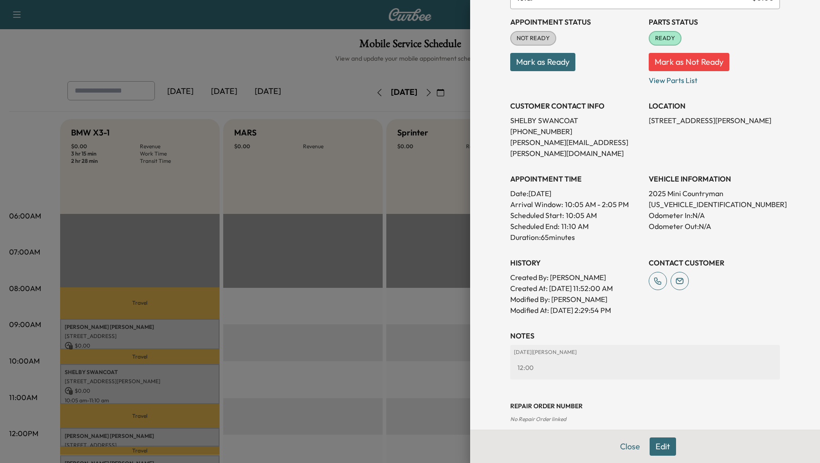
click at [353, 361] on div at bounding box center [410, 231] width 820 height 463
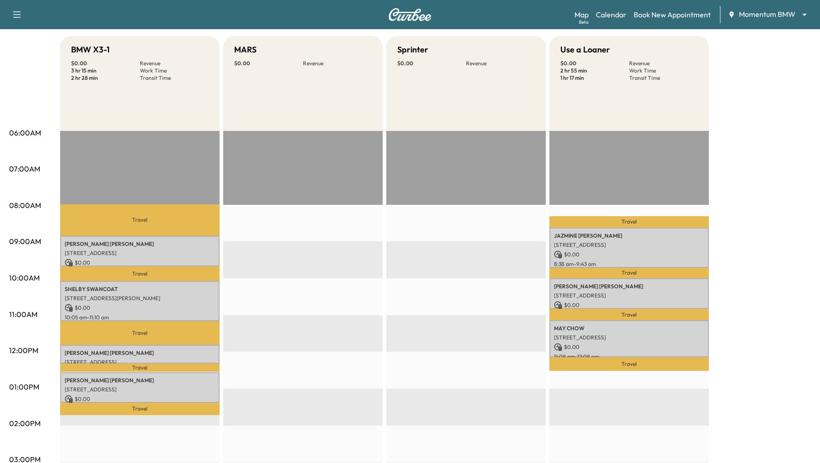
scroll to position [88, 0]
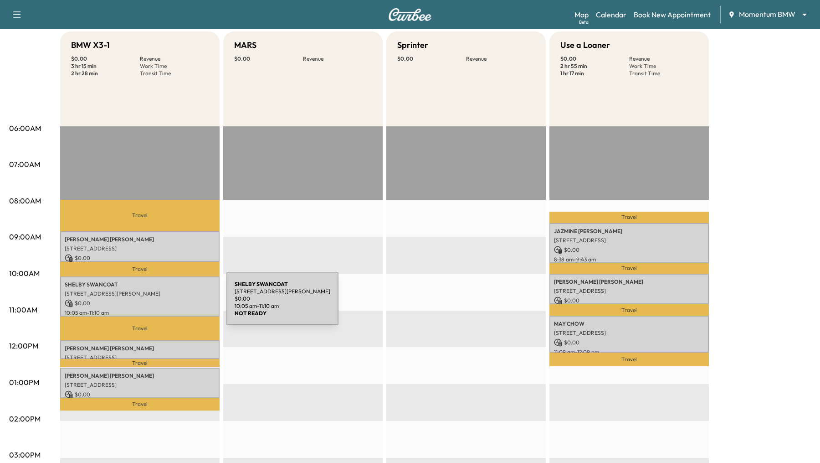
click at [158, 304] on p "$ 0.00" at bounding box center [140, 303] width 150 height 8
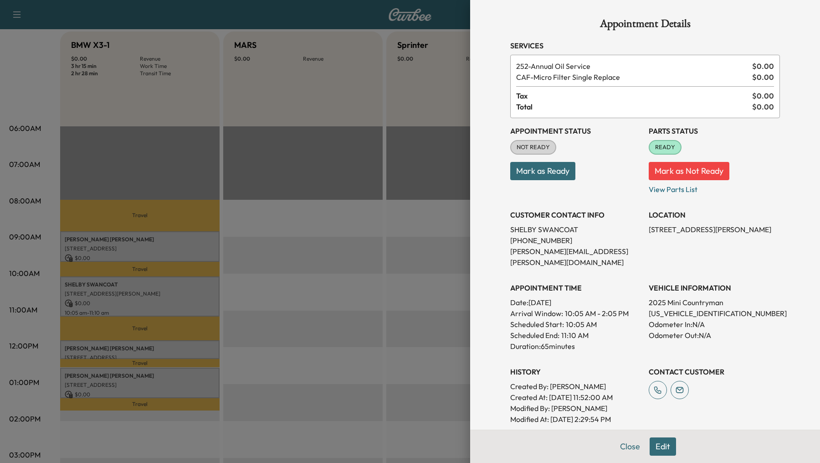
scroll to position [109, 0]
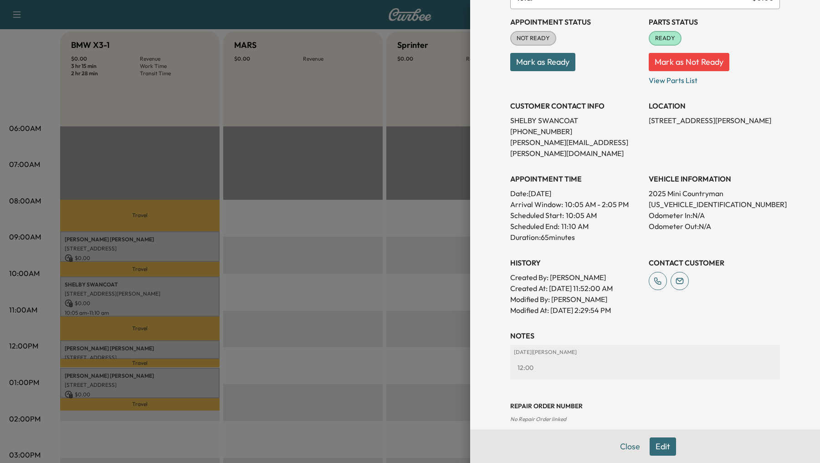
click at [356, 285] on div at bounding box center [410, 231] width 820 height 463
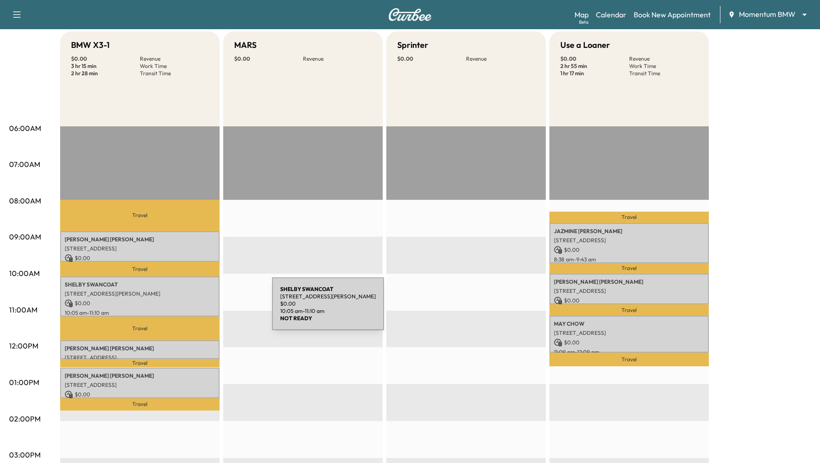
click at [204, 309] on p "10:05 am - 11:10 am" at bounding box center [140, 312] width 150 height 7
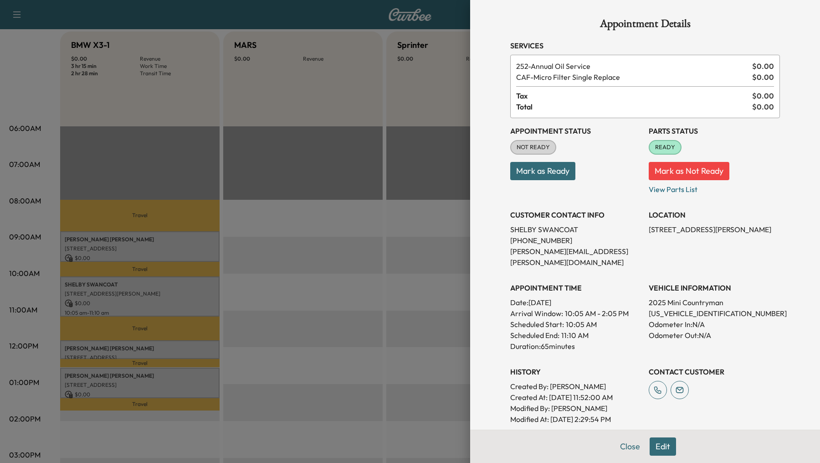
click at [183, 295] on div at bounding box center [410, 231] width 820 height 463
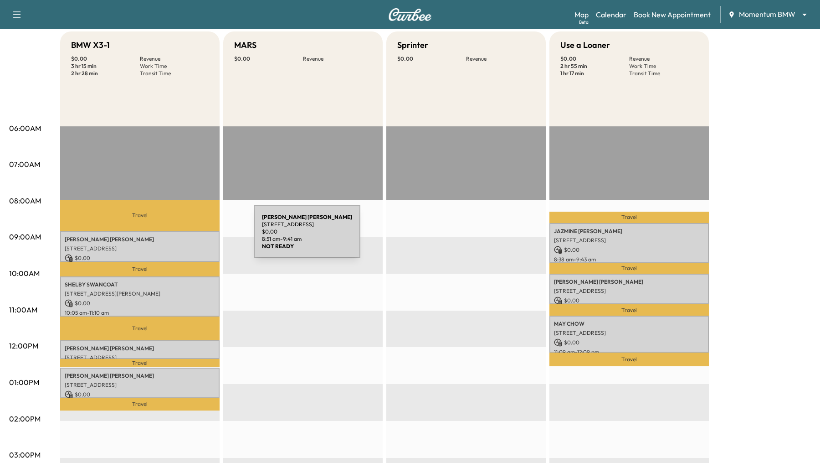
click at [186, 237] on p "[PERSON_NAME]" at bounding box center [140, 239] width 150 height 7
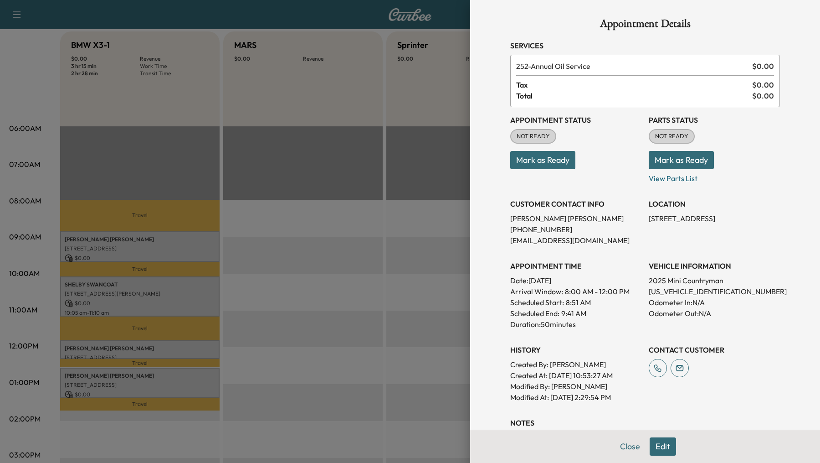
click at [177, 306] on div at bounding box center [410, 231] width 820 height 463
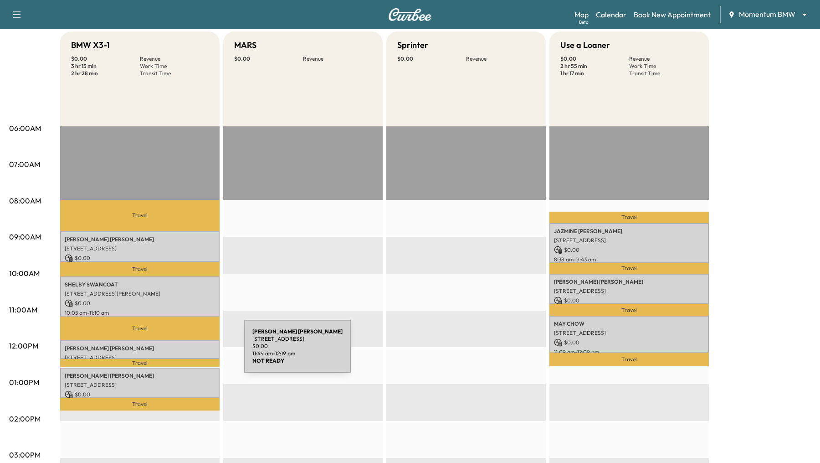
click at [176, 351] on div "[PERSON_NAME] [STREET_ADDRESS] $ 0.00 11:49 am - 12:19 pm" at bounding box center [140, 349] width 160 height 18
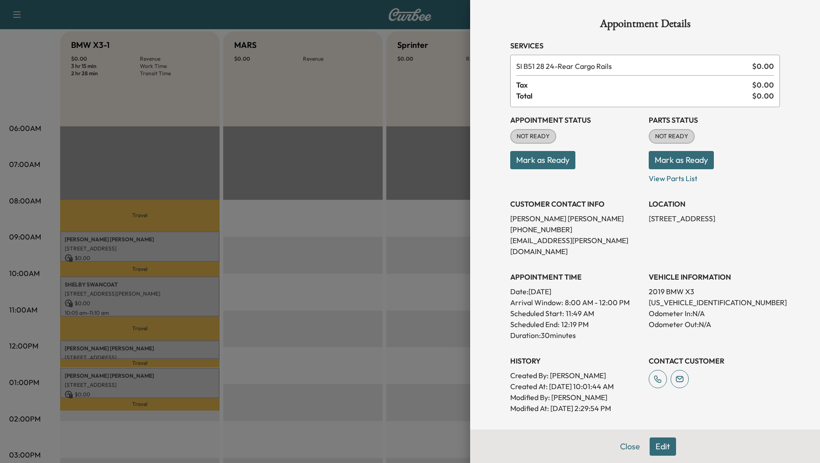
click at [170, 388] on div at bounding box center [410, 231] width 820 height 463
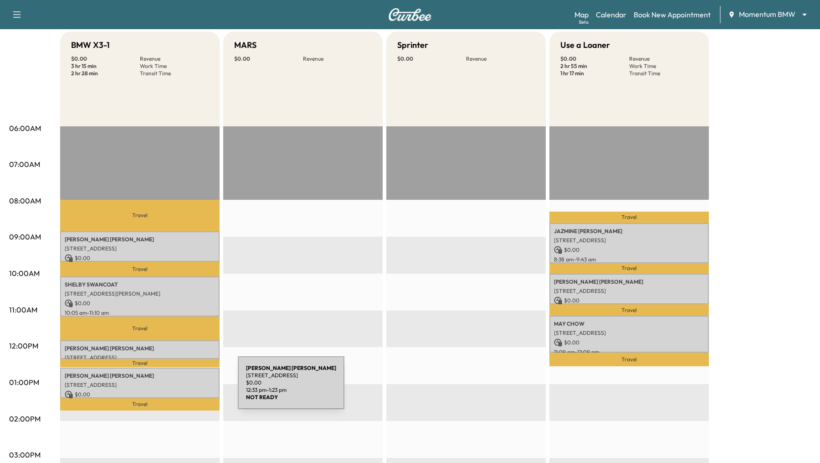
click at [170, 388] on div "[PERSON_NAME] [STREET_ADDRESS][PERSON_NAME] $ 0.00 12:33 pm - 1:23 pm" at bounding box center [140, 382] width 160 height 31
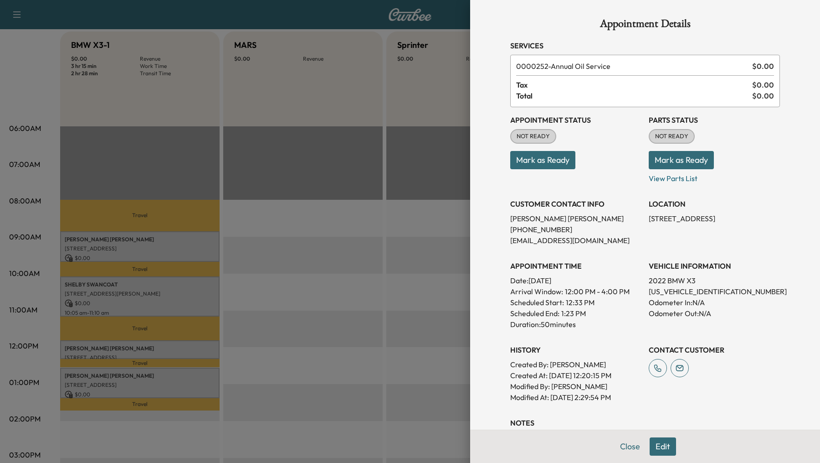
click at [289, 329] on div at bounding box center [410, 231] width 820 height 463
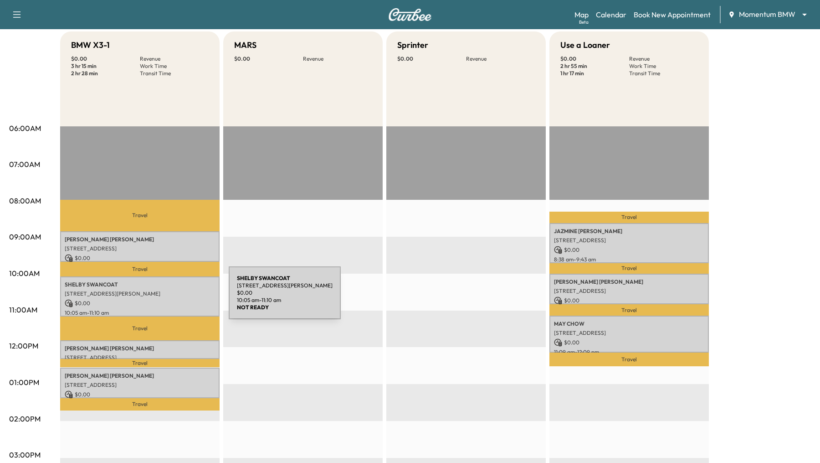
click at [160, 299] on p "$ 0.00" at bounding box center [140, 303] width 150 height 8
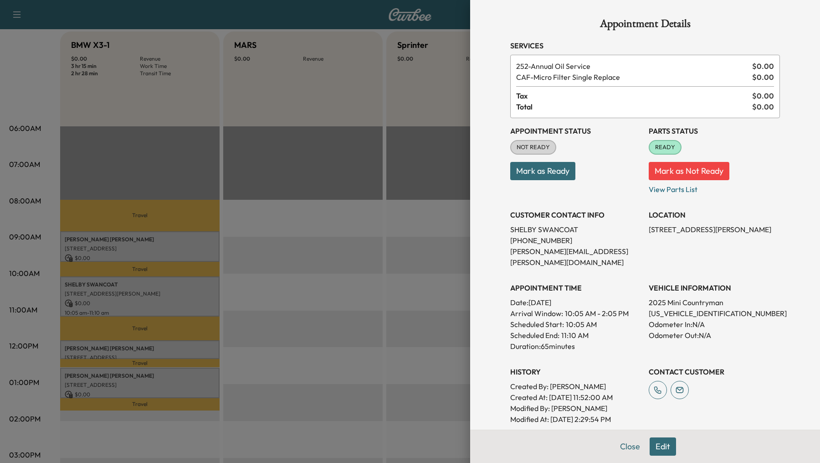
click at [659, 21] on h1 "Appointment Details" at bounding box center [646, 25] width 270 height 15
click at [389, 240] on div at bounding box center [410, 231] width 820 height 463
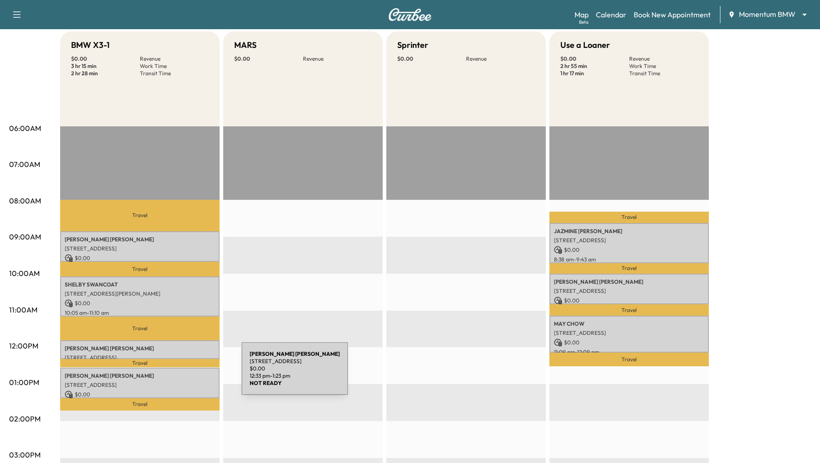
click at [173, 374] on p "[PERSON_NAME]" at bounding box center [140, 375] width 150 height 7
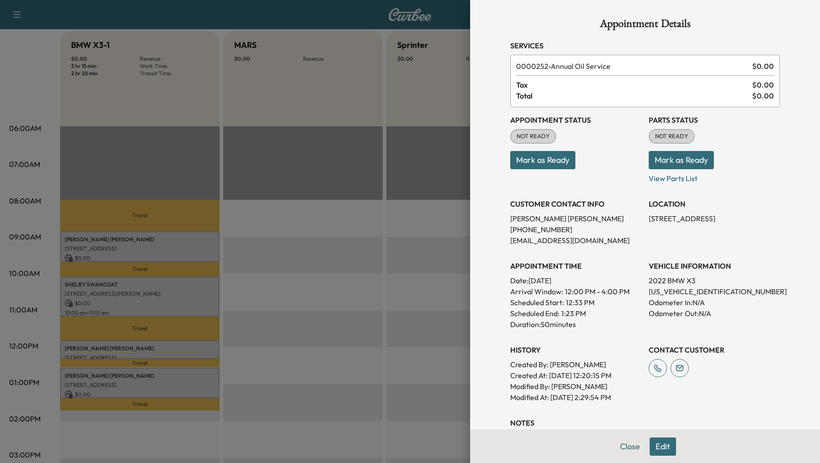
scroll to position [98, 0]
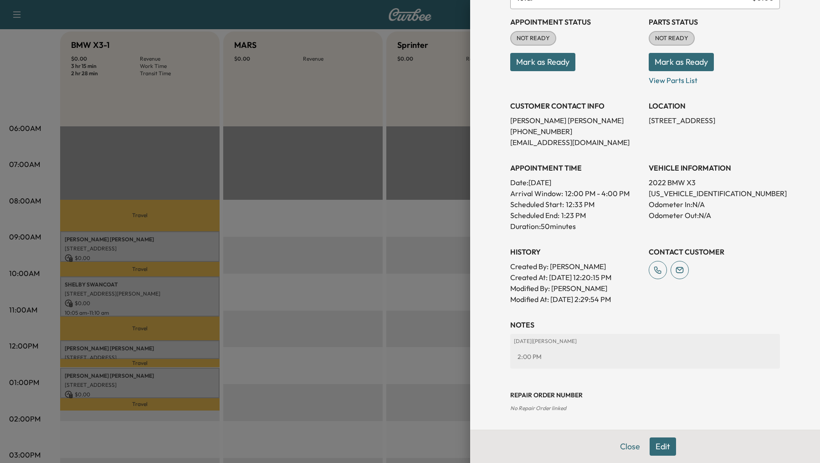
click at [313, 346] on div at bounding box center [410, 231] width 820 height 463
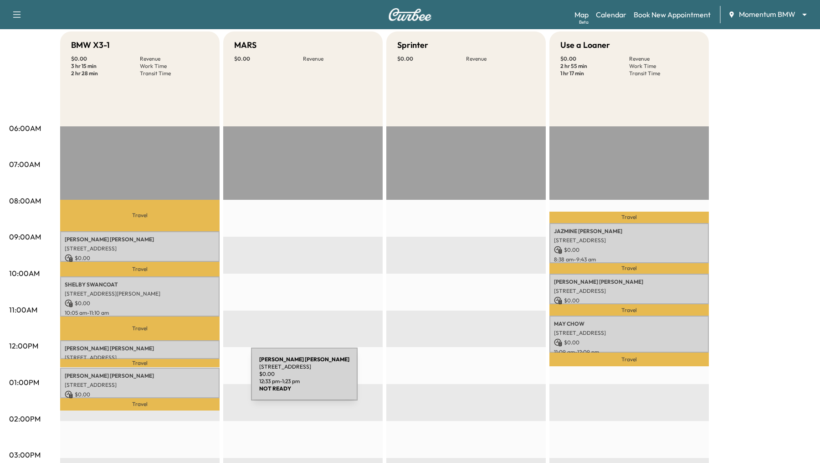
click at [183, 387] on div "[PERSON_NAME] [STREET_ADDRESS][PERSON_NAME] $ 0.00 12:33 pm - 1:23 pm" at bounding box center [140, 382] width 160 height 31
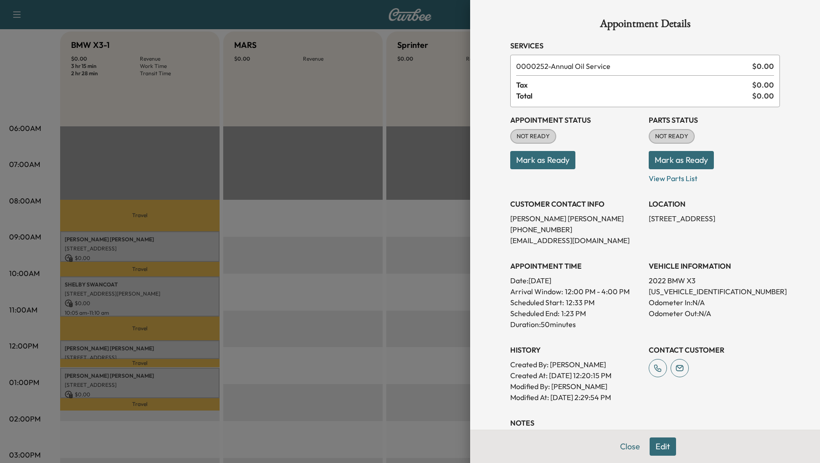
click at [191, 352] on div at bounding box center [410, 231] width 820 height 463
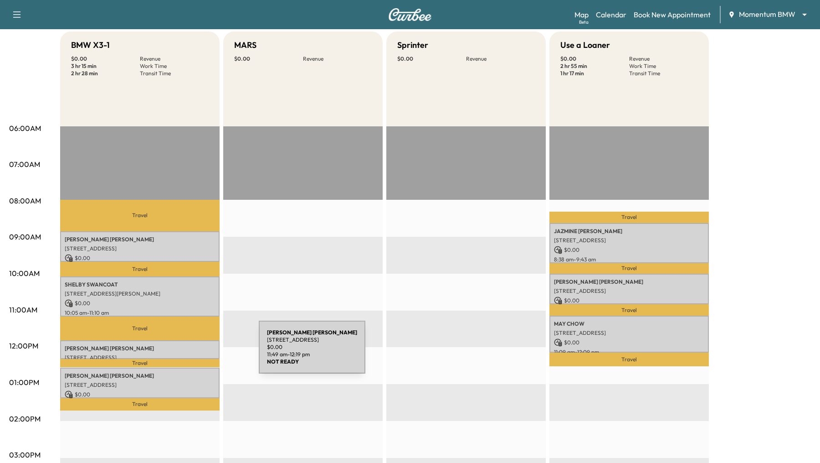
click at [191, 352] on div "[PERSON_NAME] [STREET_ADDRESS] $ 0.00 11:49 am - 12:19 pm" at bounding box center [140, 349] width 160 height 18
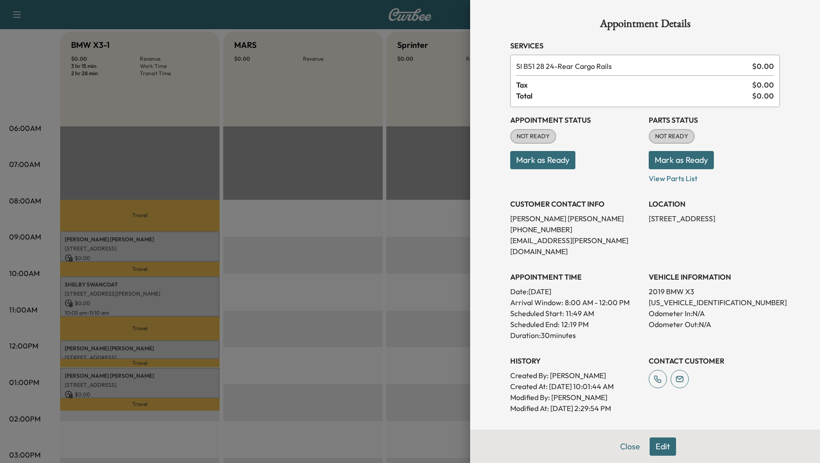
click at [191, 352] on div at bounding box center [410, 231] width 820 height 463
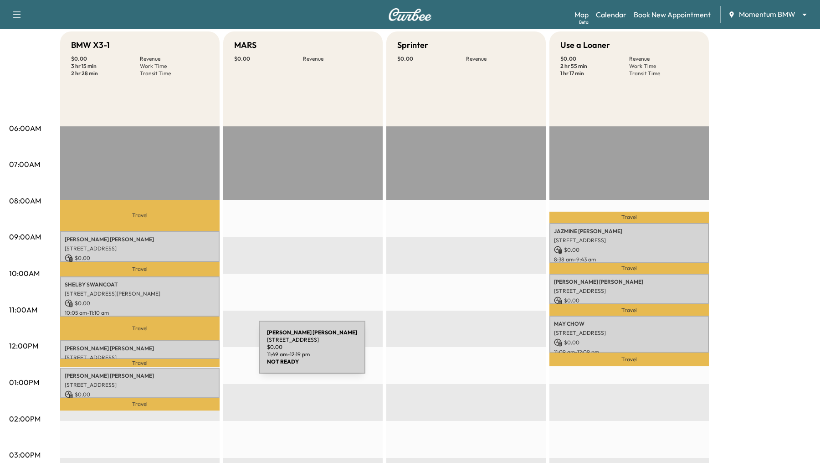
click at [191, 352] on div "[PERSON_NAME] [STREET_ADDRESS] $ 0.00 11:49 am - 12:19 pm" at bounding box center [140, 349] width 160 height 18
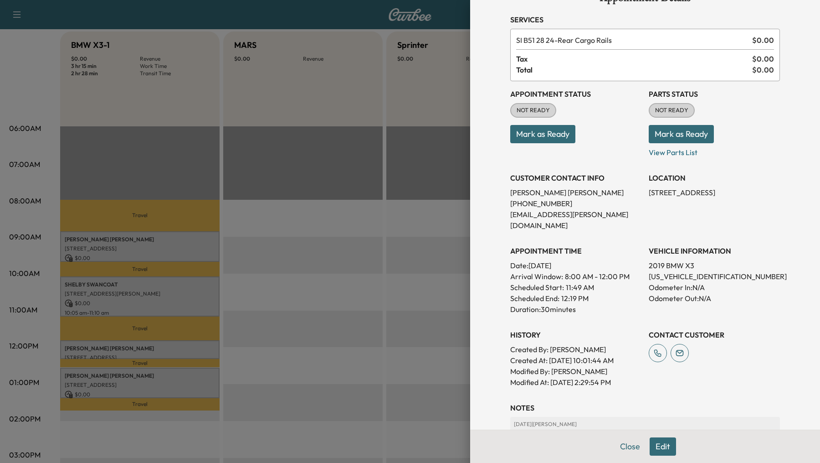
scroll to position [26, 0]
click at [187, 296] on div at bounding box center [410, 231] width 820 height 463
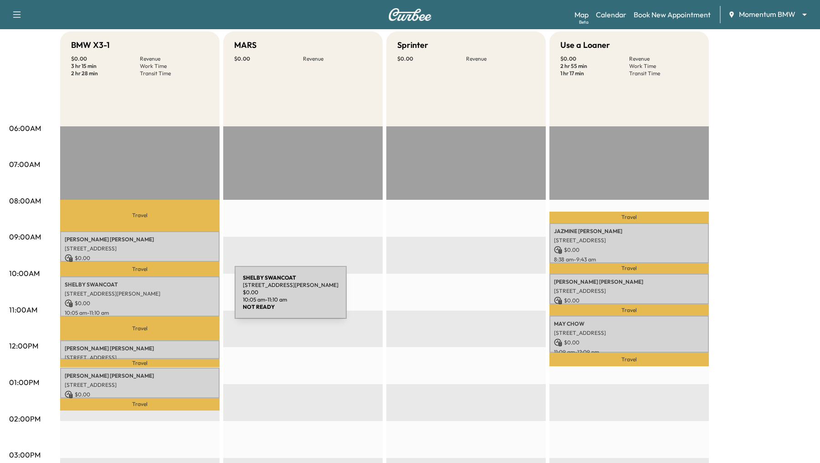
click at [161, 297] on div "[PERSON_NAME] [STREET_ADDRESS][PERSON_NAME] $ 0.00 10:05 am - 11:10 am" at bounding box center [140, 296] width 160 height 40
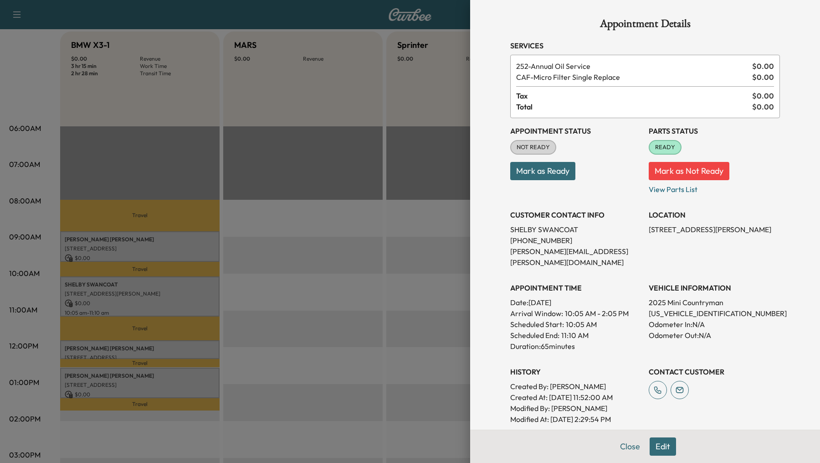
click at [310, 340] on div at bounding box center [410, 231] width 820 height 463
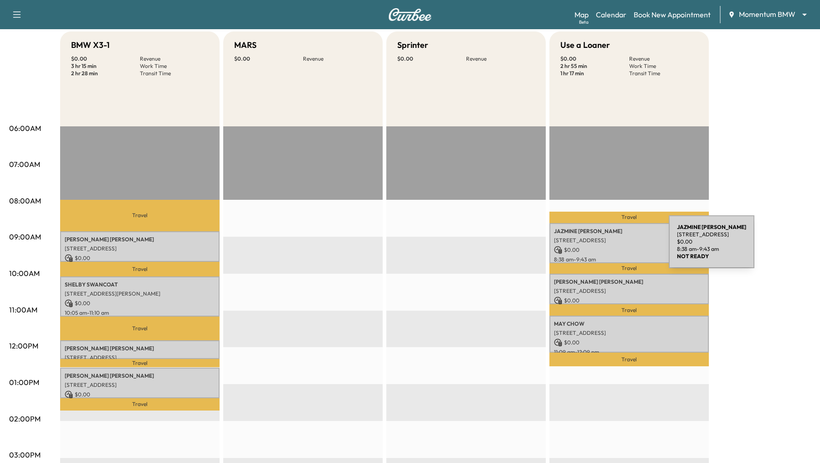
click at [601, 247] on p "$ 0.00" at bounding box center [629, 250] width 150 height 8
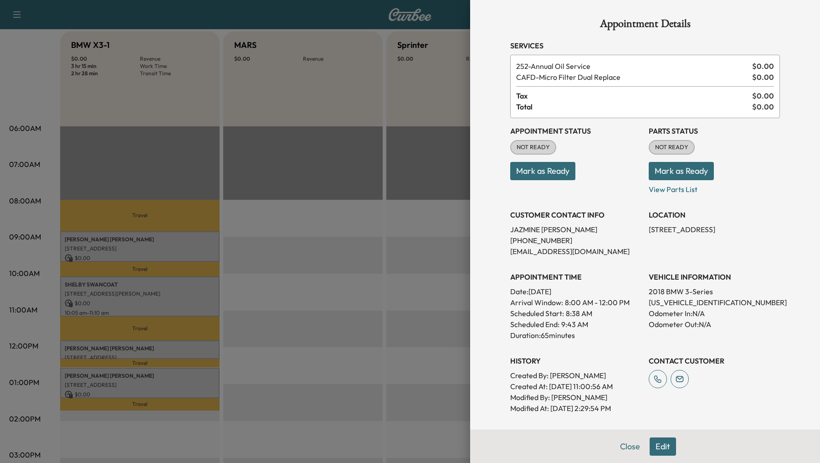
click at [416, 245] on div at bounding box center [410, 231] width 820 height 463
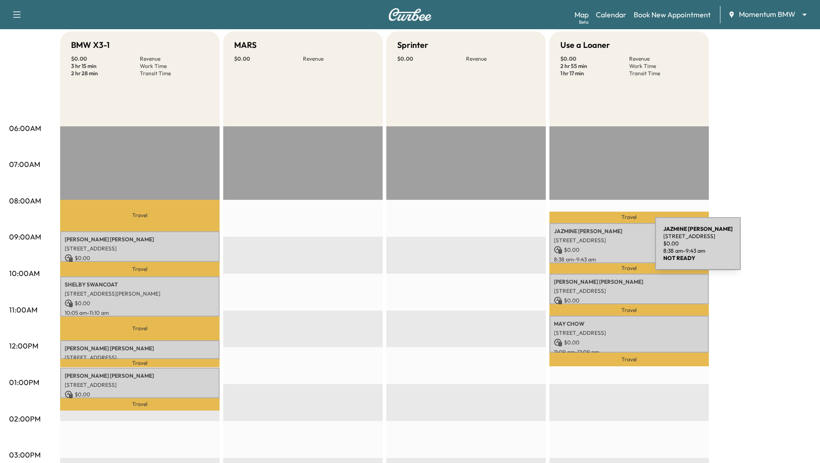
scroll to position [0, 0]
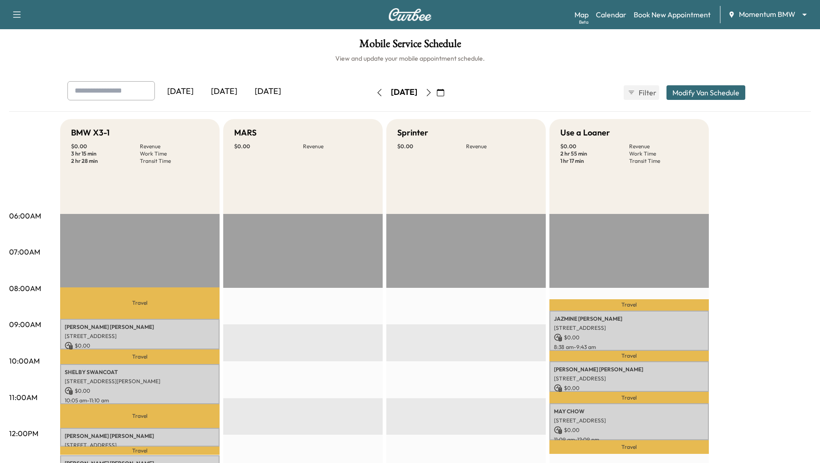
click at [731, 93] on button "Modify Van Schedule" at bounding box center [706, 92] width 79 height 15
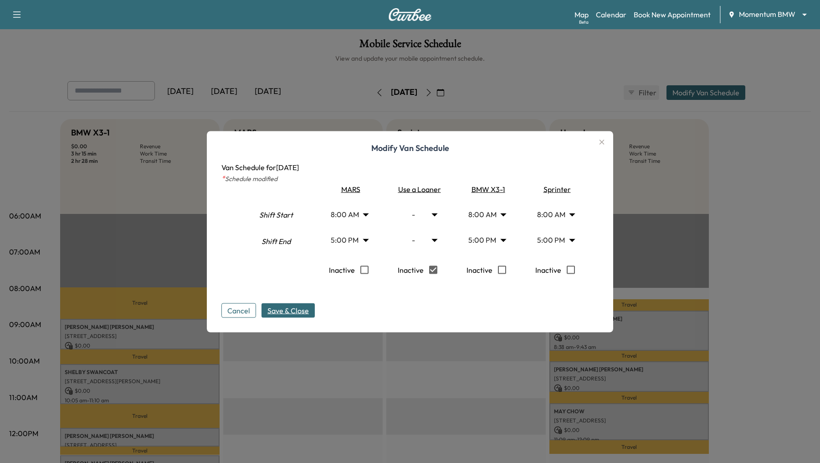
click at [297, 310] on span "Save & Close" at bounding box center [288, 309] width 41 height 11
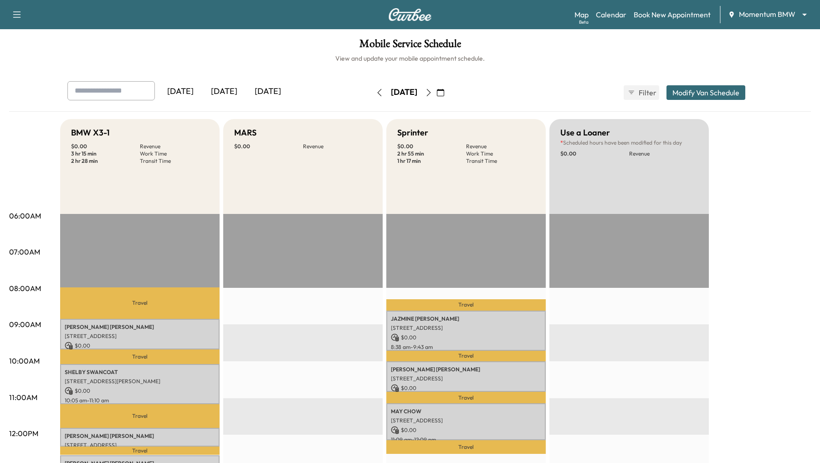
click at [316, 157] on div "MARS $ 0.00 Revenue" at bounding box center [303, 166] width 160 height 95
click at [721, 93] on button "Modify Van Schedule" at bounding box center [706, 92] width 79 height 15
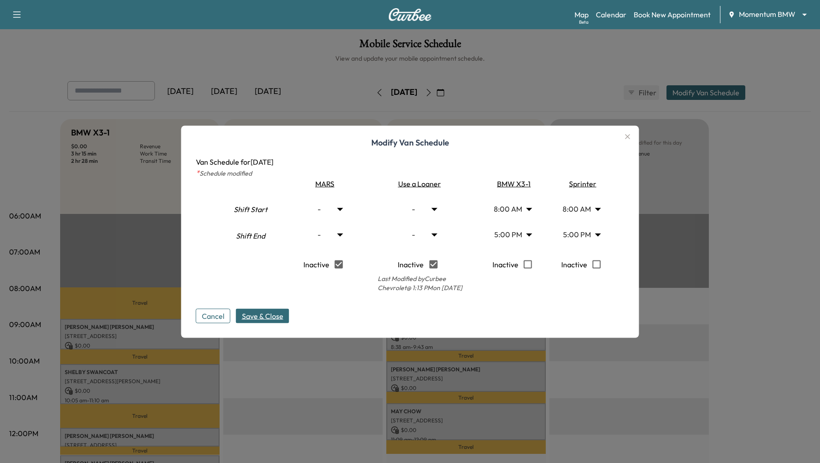
click at [262, 320] on span "Save & Close" at bounding box center [262, 315] width 41 height 11
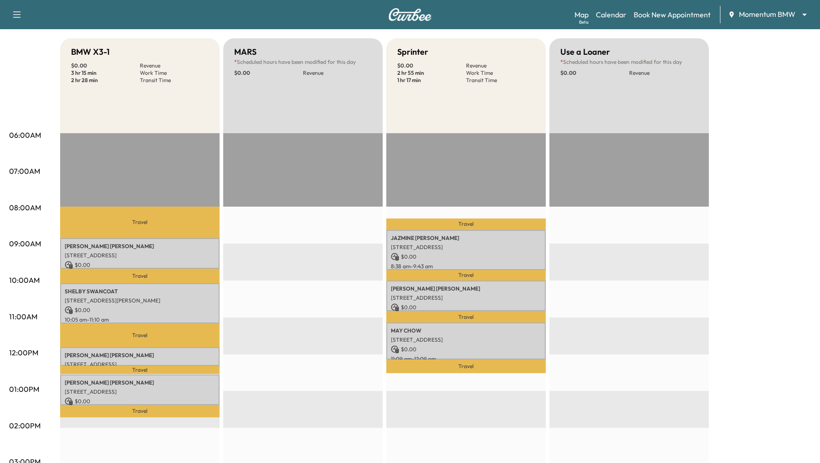
scroll to position [67, 0]
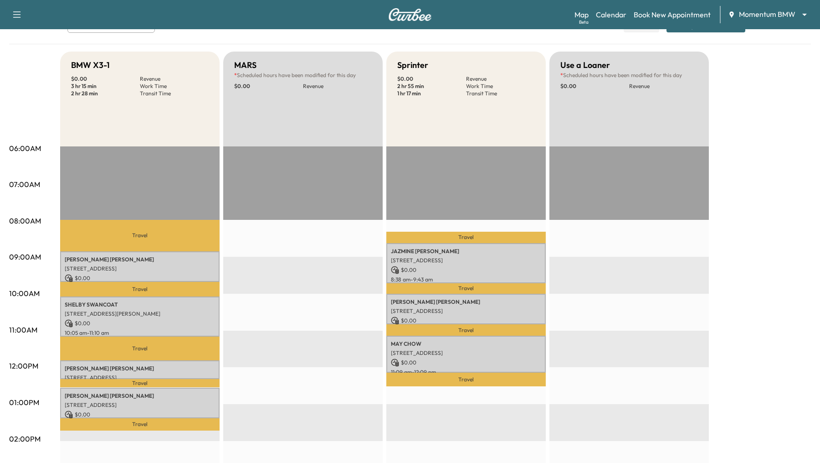
click at [357, 303] on div "EST Start" at bounding box center [303, 440] width 160 height 589
click at [463, 266] on p "$ 0.00" at bounding box center [466, 270] width 150 height 8
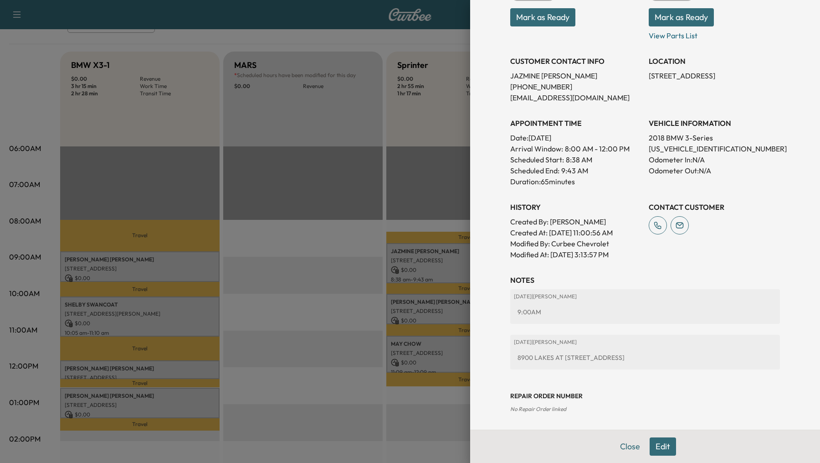
scroll to position [155, 0]
click at [662, 448] on button "Edit" at bounding box center [663, 446] width 26 height 18
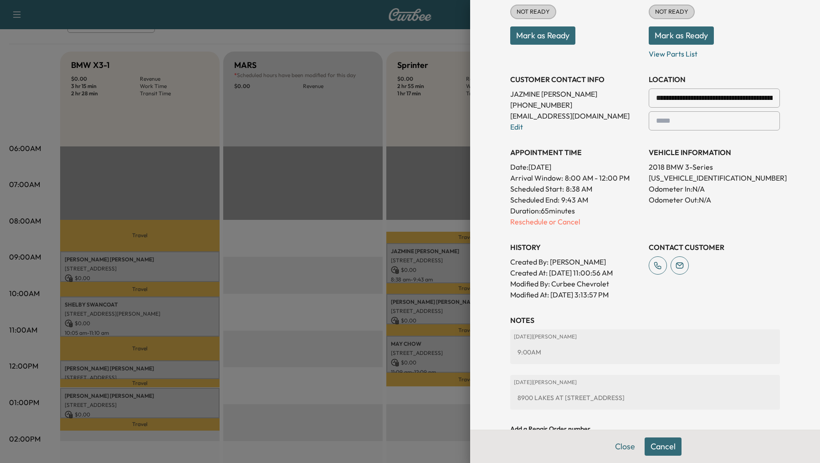
scroll to position [173, 0]
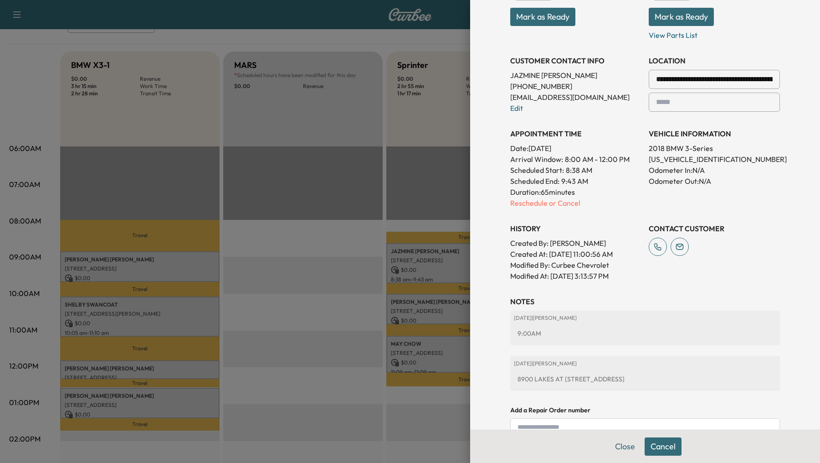
click at [671, 77] on input "**********" at bounding box center [714, 79] width 131 height 19
click at [678, 76] on input "**********" at bounding box center [714, 79] width 131 height 19
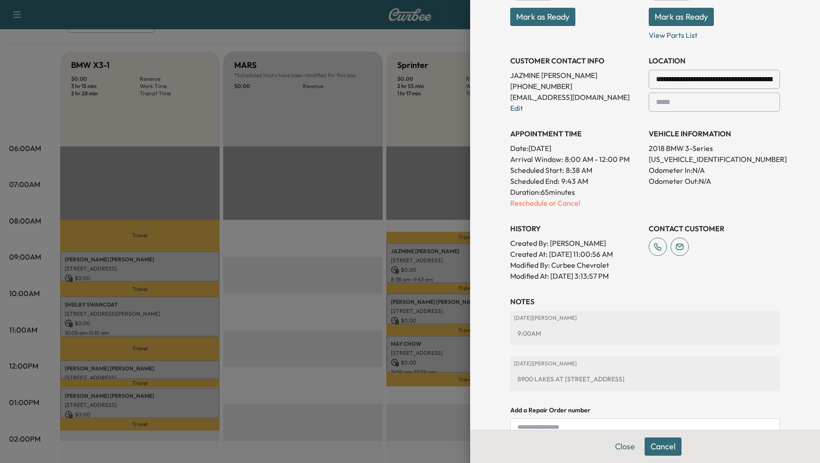
click at [678, 76] on input "**********" at bounding box center [714, 79] width 131 height 19
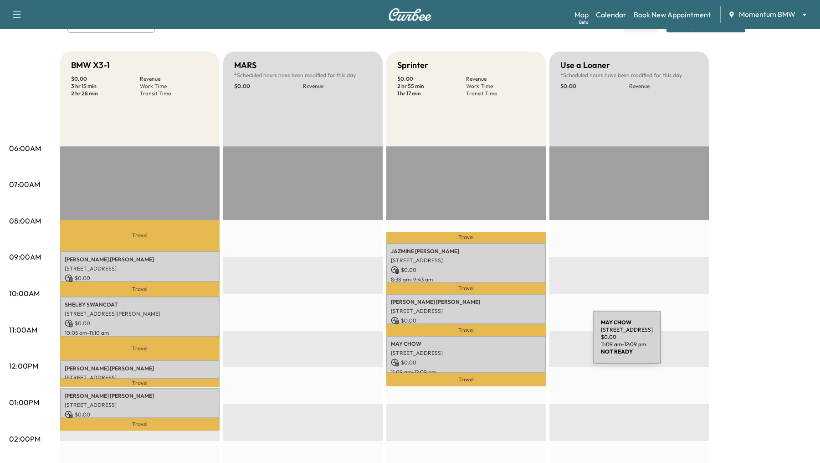
click at [525, 342] on p "[PERSON_NAME]" at bounding box center [466, 343] width 150 height 7
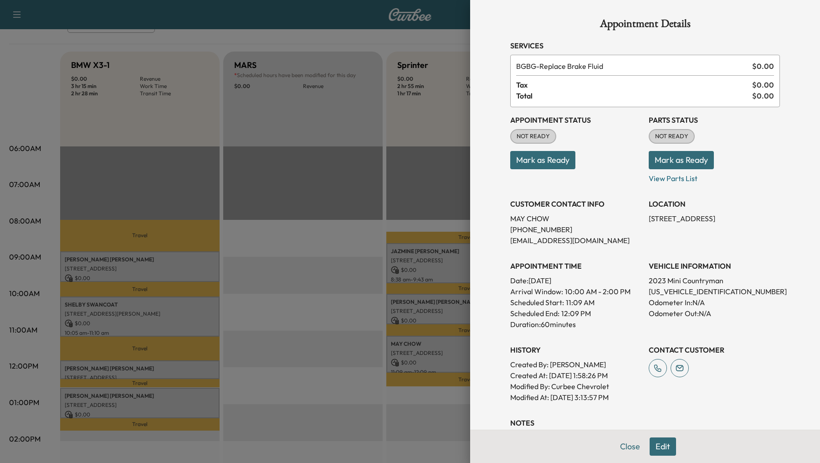
click at [313, 270] on div at bounding box center [410, 231] width 820 height 463
